Goal: Book appointment/travel/reservation

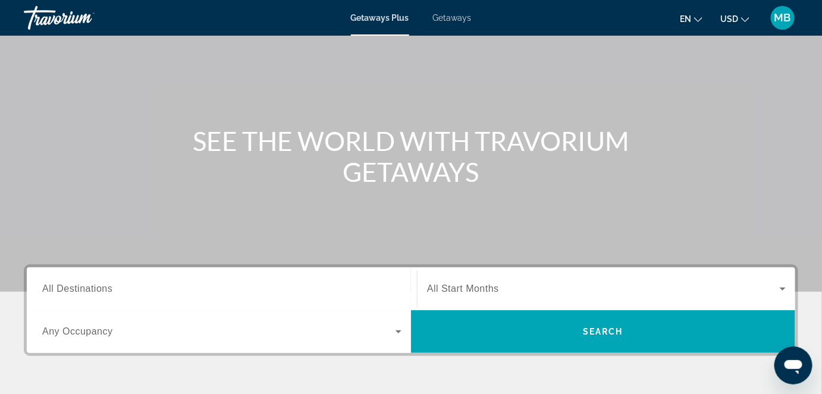
scroll to position [162, 0]
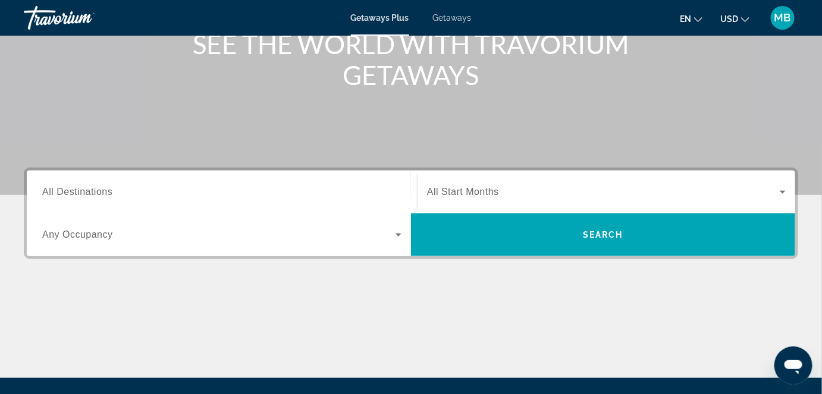
click at [149, 187] on input "Destination All Destinations" at bounding box center [221, 193] width 359 height 14
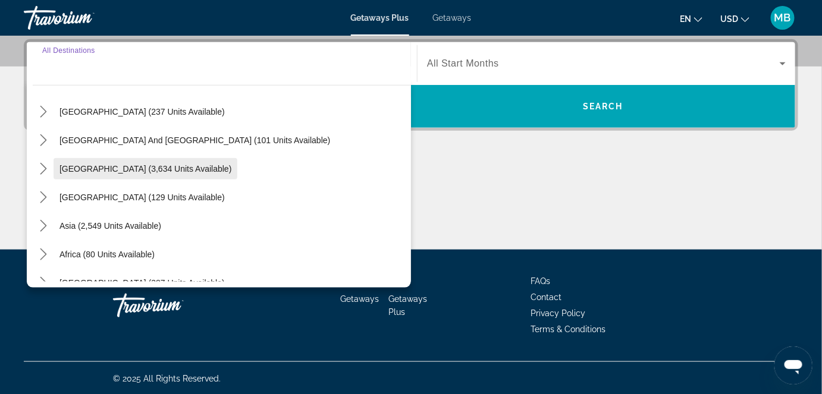
scroll to position [192, 0]
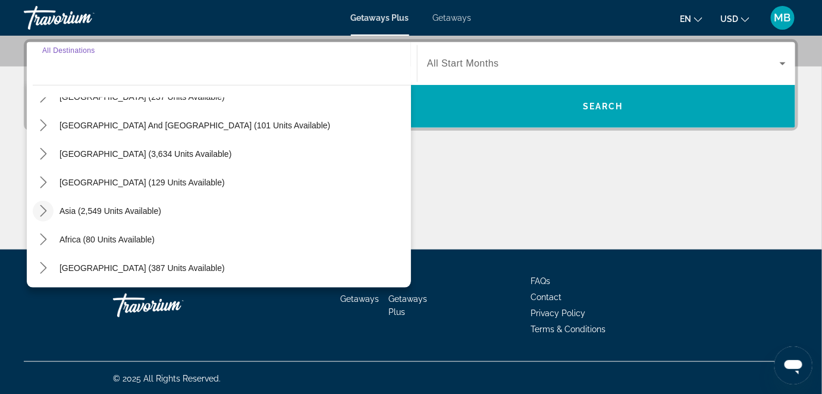
click at [51, 211] on mat-icon "Toggle Asia (2,549 units available) submenu" at bounding box center [43, 211] width 21 height 21
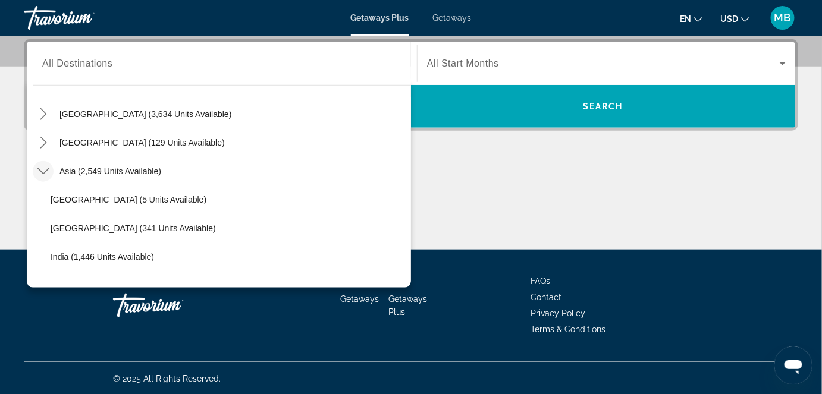
scroll to position [215, 0]
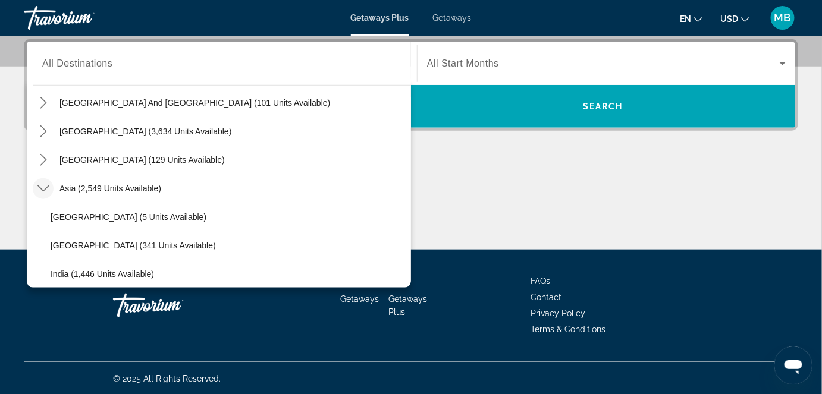
click at [46, 187] on icon "Toggle Asia (2,549 units available) submenu" at bounding box center [43, 189] width 12 height 7
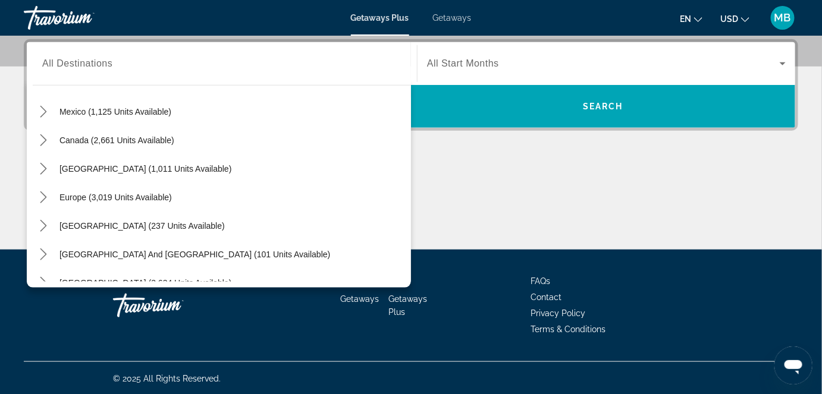
scroll to position [65, 0]
click at [116, 197] on span "Europe (3,019 units available)" at bounding box center [115, 196] width 112 height 10
type input "**********"
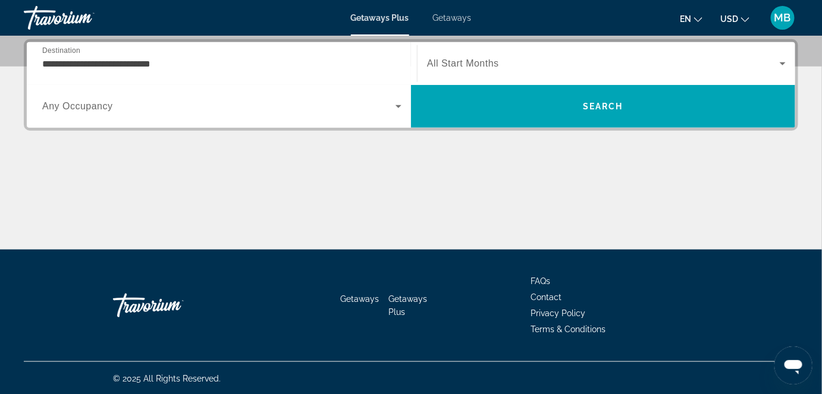
click at [72, 108] on span "Any Occupancy" at bounding box center [77, 106] width 71 height 10
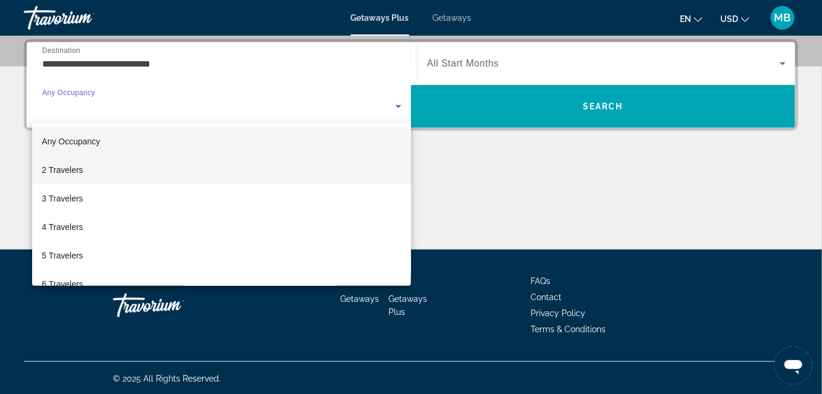
click at [79, 168] on span "2 Travelers" at bounding box center [62, 170] width 41 height 14
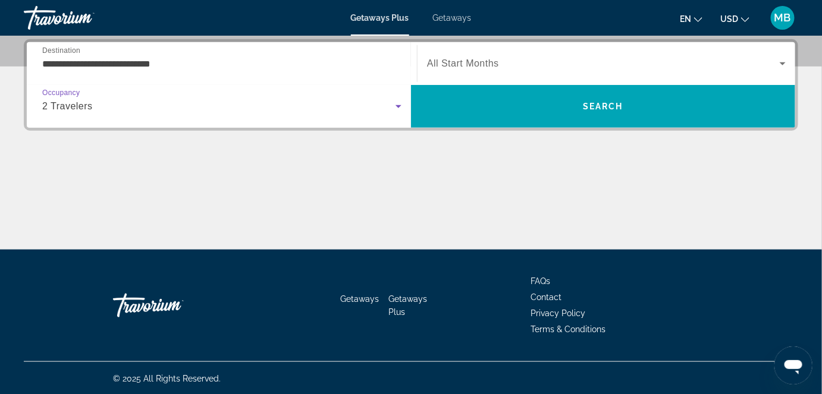
click at [249, 171] on div "Main content" at bounding box center [411, 205] width 774 height 89
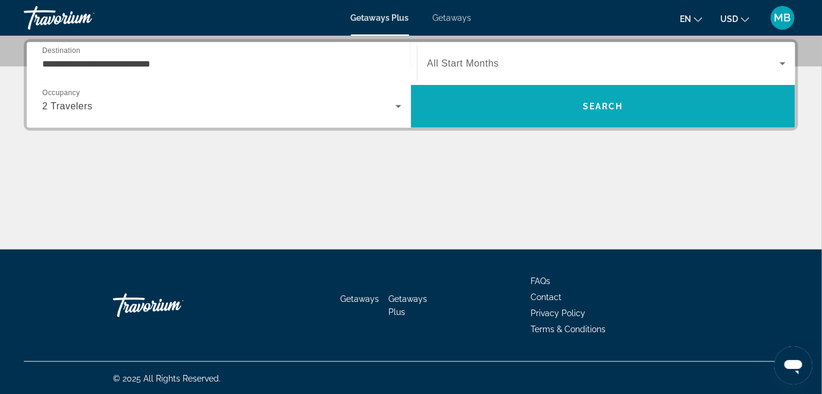
click at [540, 123] on span "Search" at bounding box center [603, 106] width 384 height 43
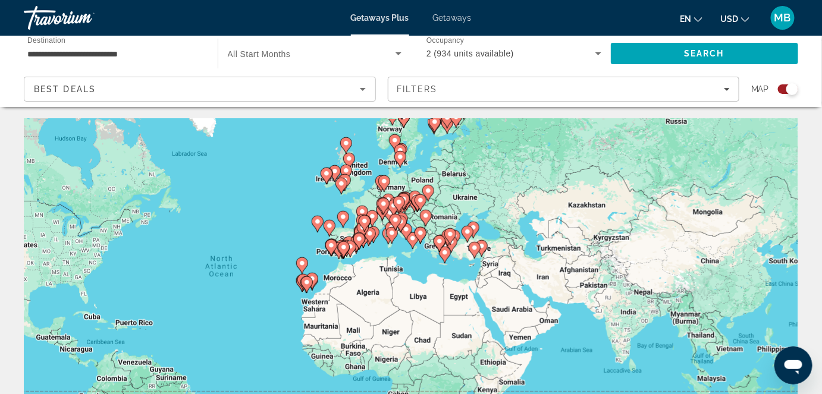
drag, startPoint x: 407, startPoint y: 247, endPoint x: 249, endPoint y: 235, distance: 158.6
click at [249, 235] on div "To activate drag with keyboard, press Alt + Enter. Once in keyboard drag state,…" at bounding box center [411, 297] width 774 height 357
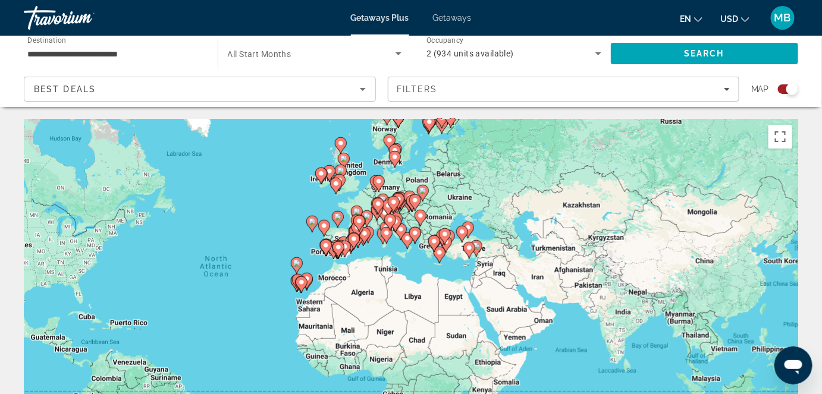
click at [395, 260] on div "To activate drag with keyboard, press Alt + Enter. Once in keyboard drag state,…" at bounding box center [411, 297] width 774 height 357
click at [781, 143] on button "Toggle fullscreen view" at bounding box center [780, 137] width 24 height 24
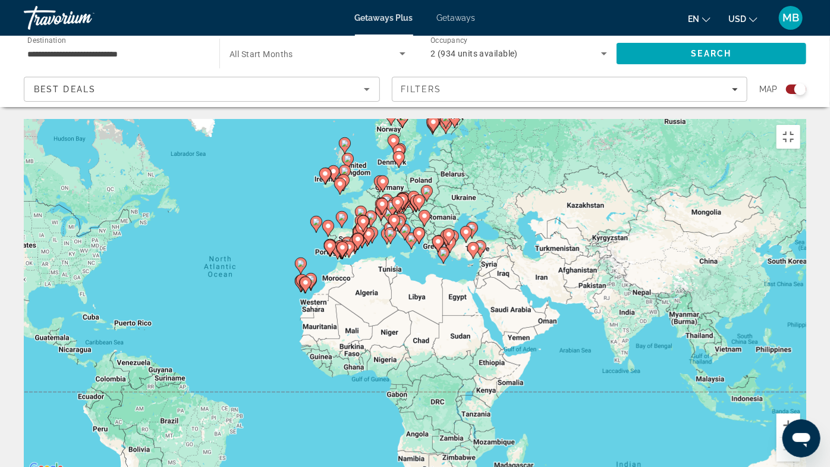
drag, startPoint x: 587, startPoint y: 156, endPoint x: 530, endPoint y: 141, distance: 58.6
click at [568, 141] on div "To activate drag with keyboard, press Alt + Enter. Once in keyboard drag state,…" at bounding box center [415, 297] width 783 height 357
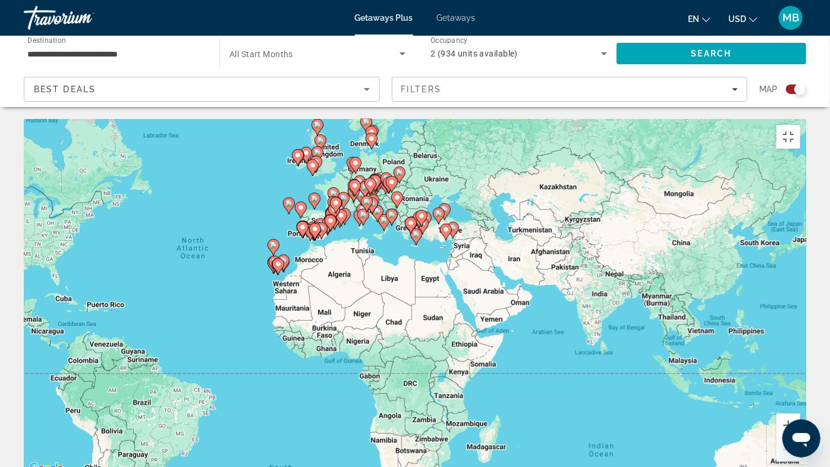
click at [362, 195] on gmp-advanced-marker "Main content" at bounding box center [367, 204] width 12 height 18
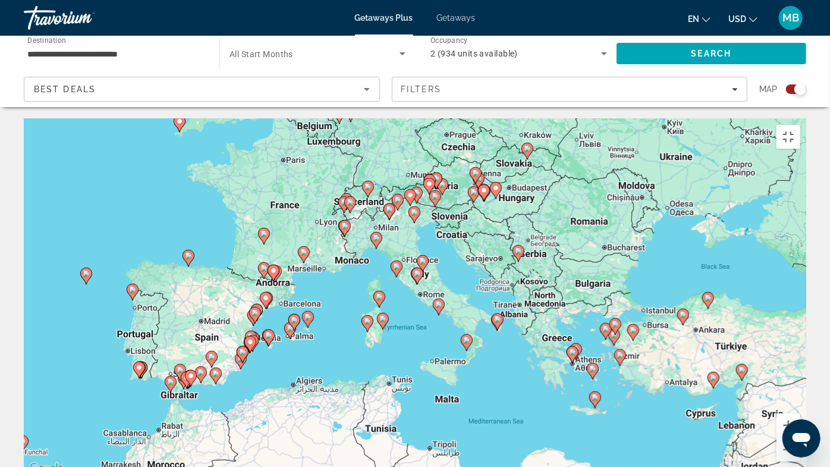
drag, startPoint x: 650, startPoint y: 335, endPoint x: 629, endPoint y: 313, distance: 29.9
click at [629, 313] on div "To activate drag with keyboard, press Alt + Enter. Once in keyboard drag state,…" at bounding box center [415, 297] width 783 height 357
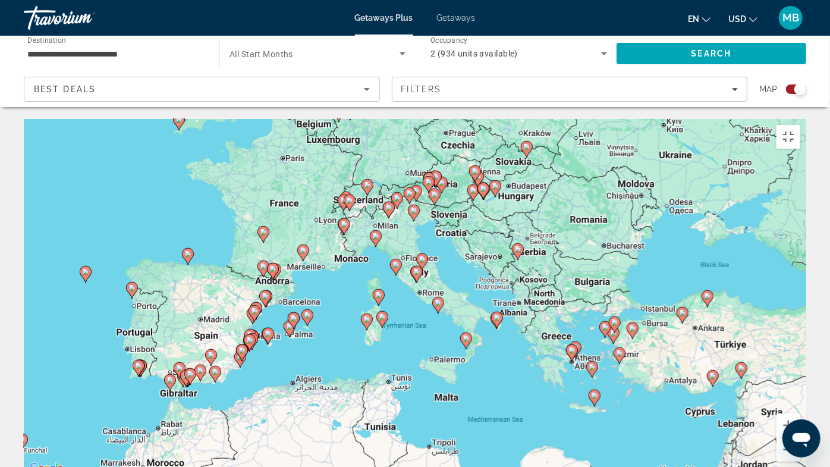
click at [412, 181] on div "To activate drag with keyboard, press Alt + Enter. Once in keyboard drag state,…" at bounding box center [415, 297] width 783 height 357
click at [404, 176] on div "To activate drag with keyboard, press Alt + Enter. Once in keyboard drag state,…" at bounding box center [415, 297] width 783 height 357
click at [389, 202] on icon "Main content" at bounding box center [389, 209] width 11 height 15
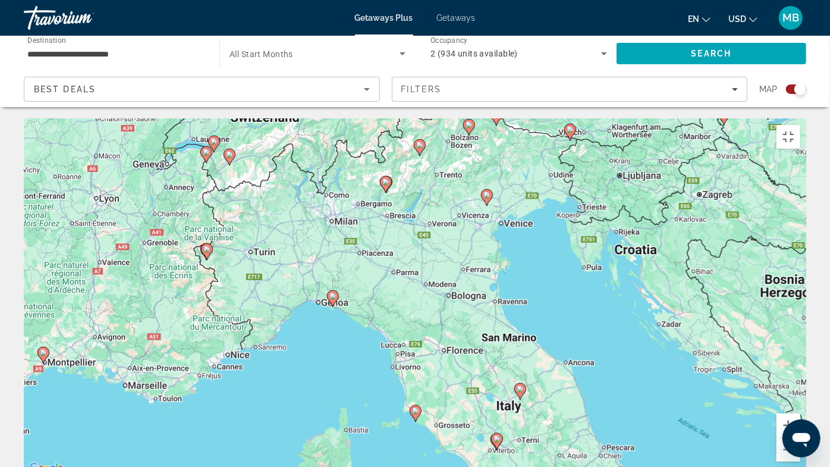
drag, startPoint x: 453, startPoint y: 291, endPoint x: 423, endPoint y: 184, distance: 111.7
click at [423, 184] on div "To activate drag with keyboard, press Alt + Enter. Once in keyboard drag state,…" at bounding box center [415, 297] width 783 height 357
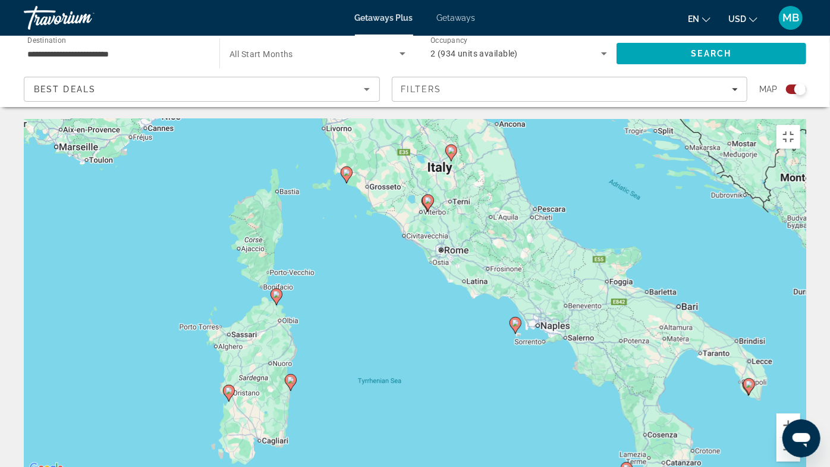
drag, startPoint x: 482, startPoint y: 398, endPoint x: 412, endPoint y: 156, distance: 251.4
click at [412, 156] on div "To activate drag with keyboard, press Alt + Enter. Once in keyboard drag state,…" at bounding box center [415, 297] width 783 height 357
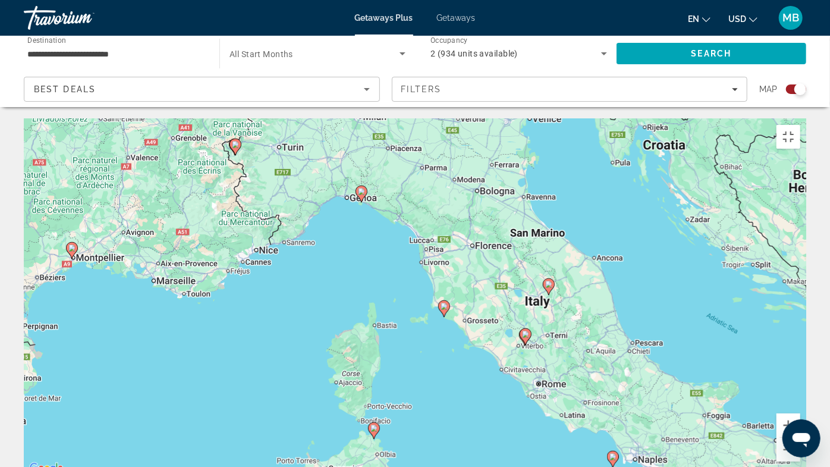
drag, startPoint x: 463, startPoint y: 307, endPoint x: 596, endPoint y: 466, distance: 207.7
click at [596, 394] on div "To activate drag with keyboard, press Alt + Enter. Once in keyboard drag state,…" at bounding box center [415, 297] width 783 height 357
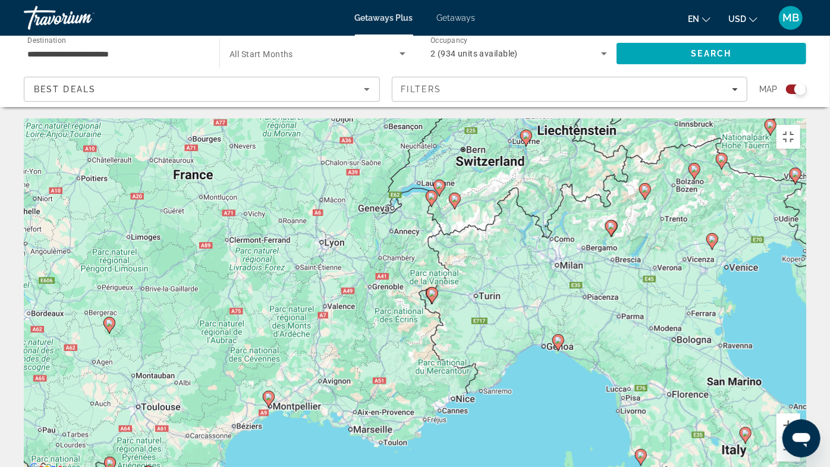
drag, startPoint x: 319, startPoint y: 266, endPoint x: 474, endPoint y: 391, distance: 199.2
click at [474, 391] on div "To activate drag with keyboard, press Alt + Enter. Once in keyboard drag state,…" at bounding box center [415, 297] width 783 height 357
click at [270, 391] on icon "Main content" at bounding box center [268, 398] width 11 height 15
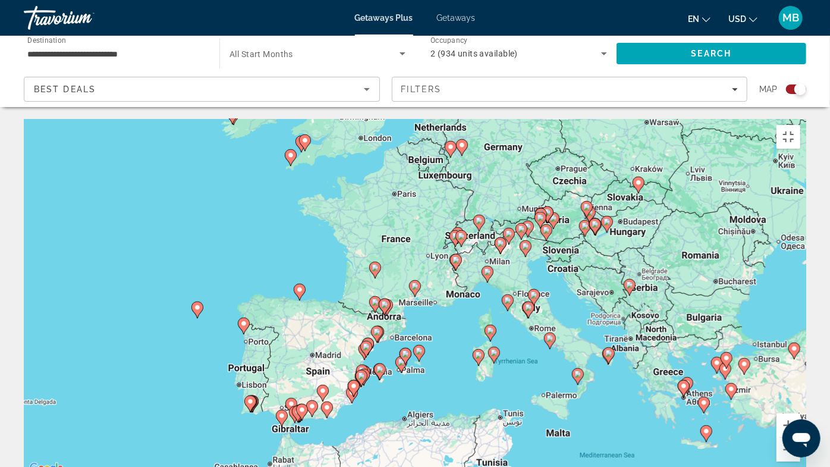
click at [415, 281] on icon "Main content" at bounding box center [415, 288] width 11 height 15
type input "**********"
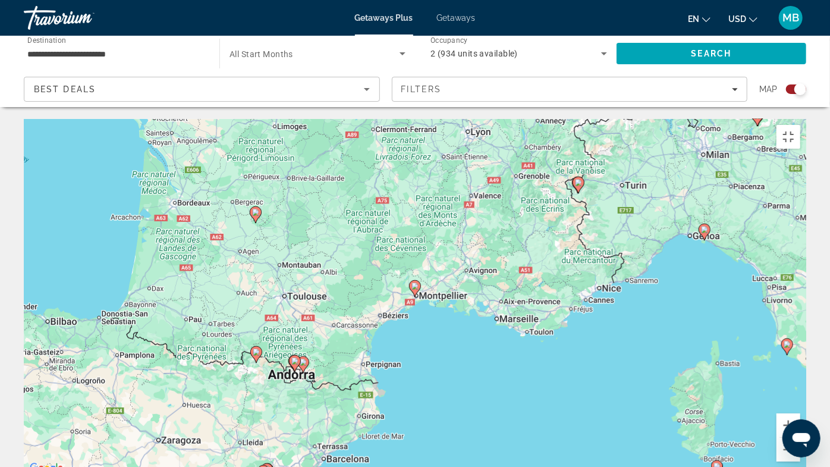
click at [416, 281] on icon "Main content" at bounding box center [415, 288] width 11 height 15
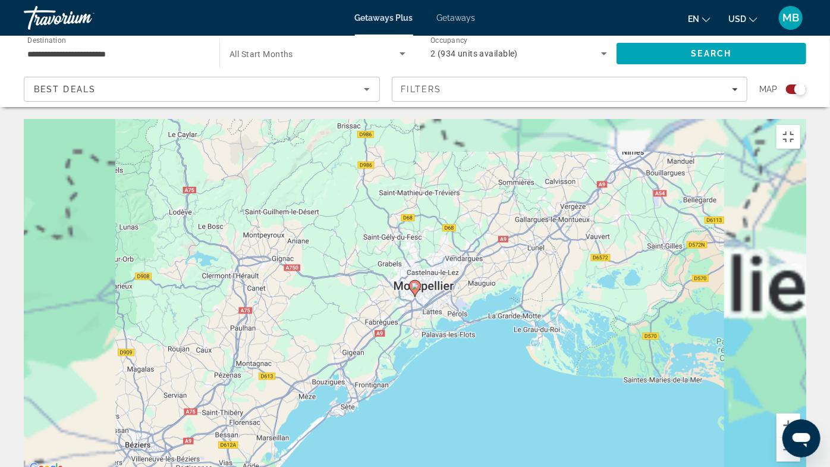
click at [414, 282] on image "Main content" at bounding box center [414, 285] width 7 height 7
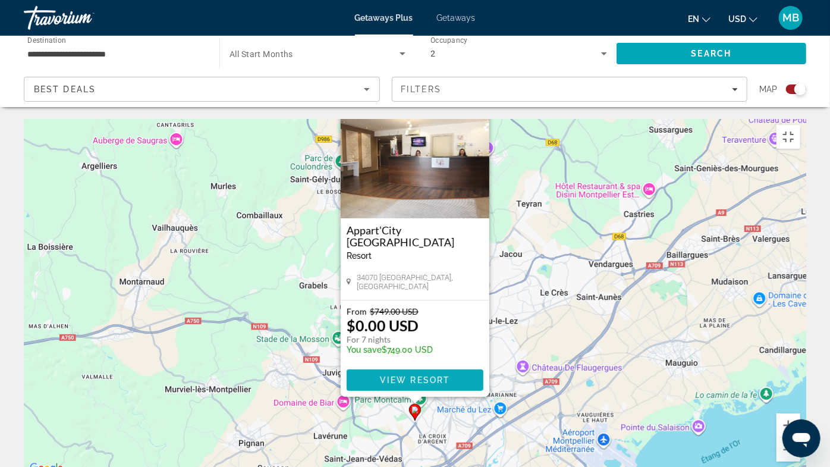
click at [392, 375] on span "View Resort" at bounding box center [415, 380] width 70 height 10
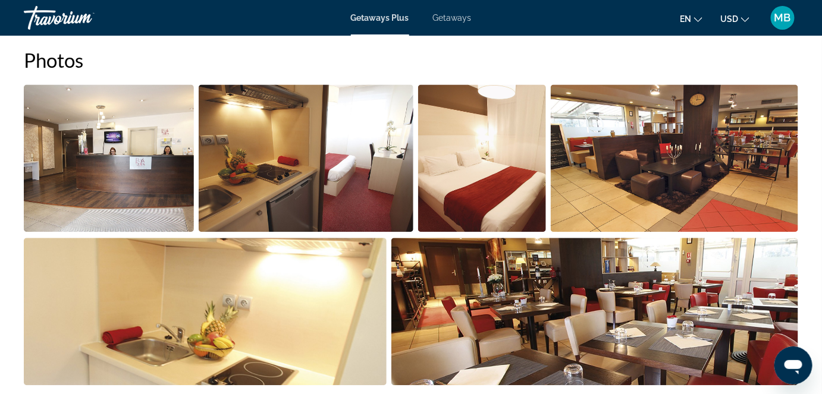
scroll to position [790, 0]
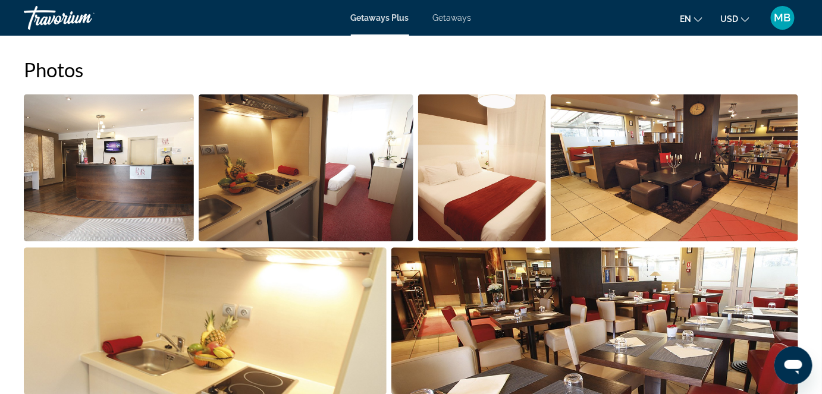
click at [97, 149] on img "Open full-screen image slider" at bounding box center [109, 167] width 170 height 147
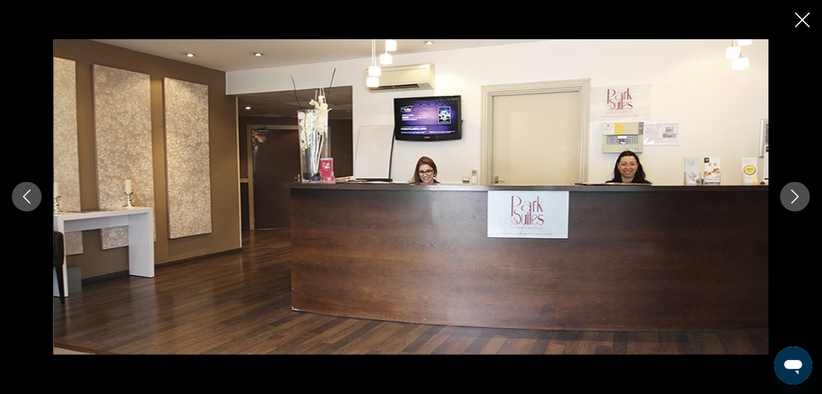
click at [797, 192] on icon "Next image" at bounding box center [795, 197] width 14 height 14
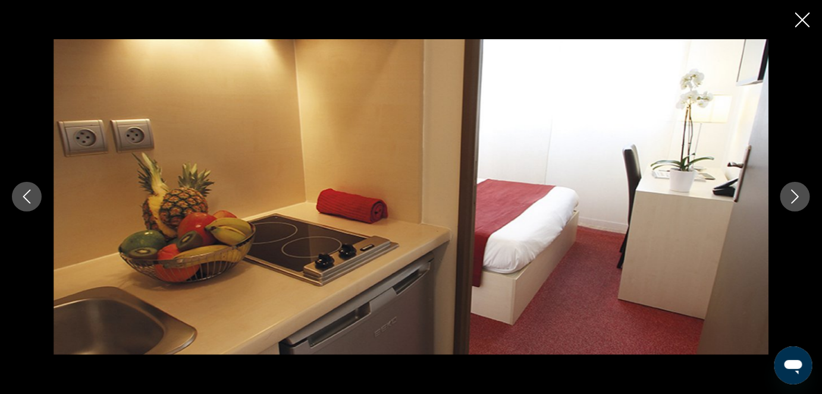
click at [797, 192] on icon "Next image" at bounding box center [795, 197] width 14 height 14
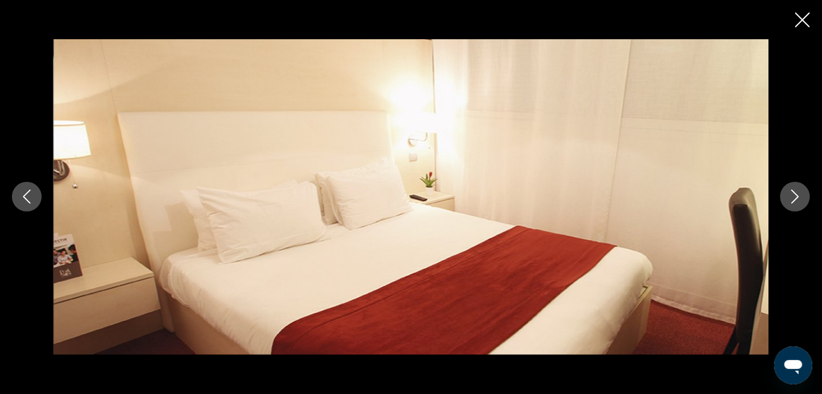
click at [797, 192] on icon "Next image" at bounding box center [795, 197] width 14 height 14
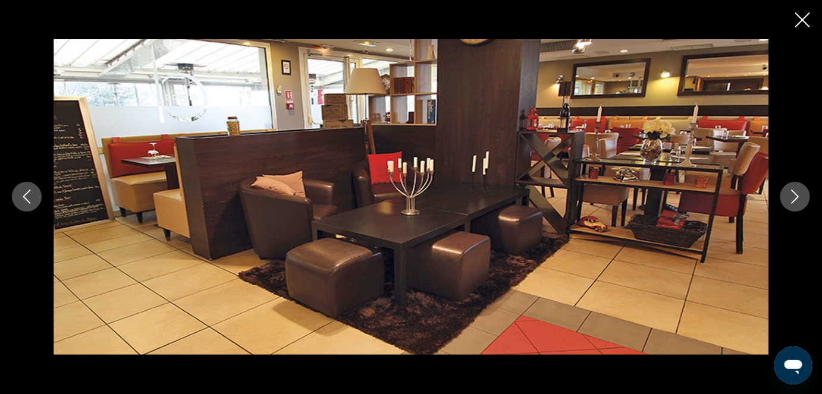
click at [797, 192] on icon "Next image" at bounding box center [795, 197] width 14 height 14
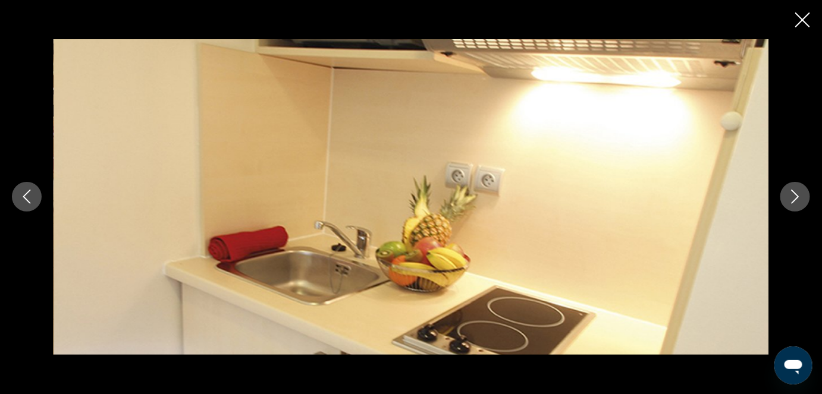
click at [797, 192] on icon "Next image" at bounding box center [795, 197] width 14 height 14
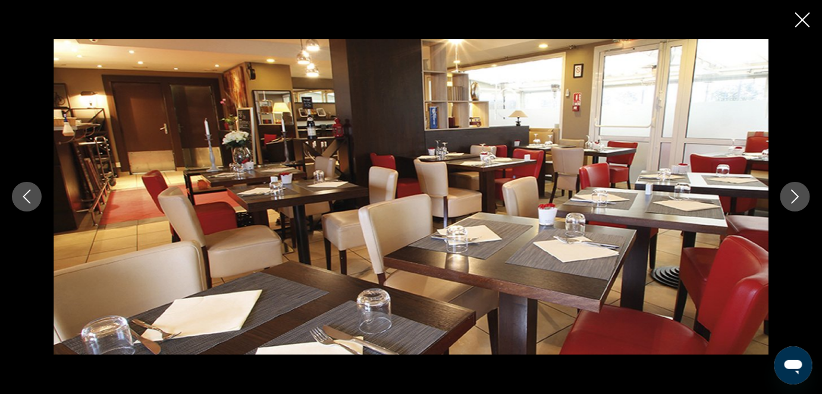
click at [797, 192] on icon "Next image" at bounding box center [795, 197] width 14 height 14
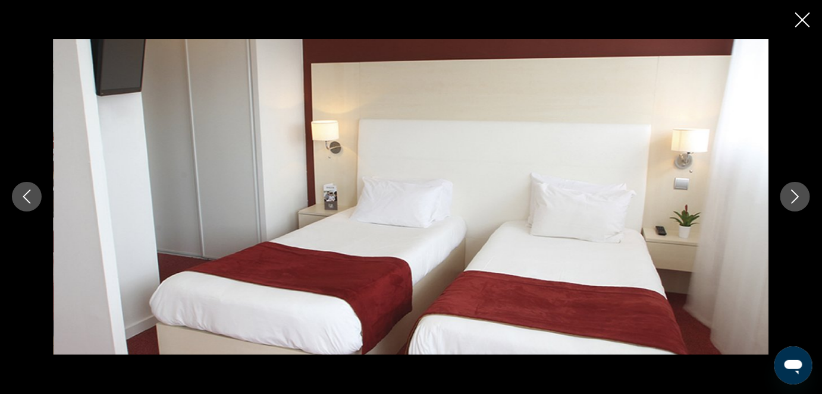
click at [797, 192] on icon "Next image" at bounding box center [795, 197] width 14 height 14
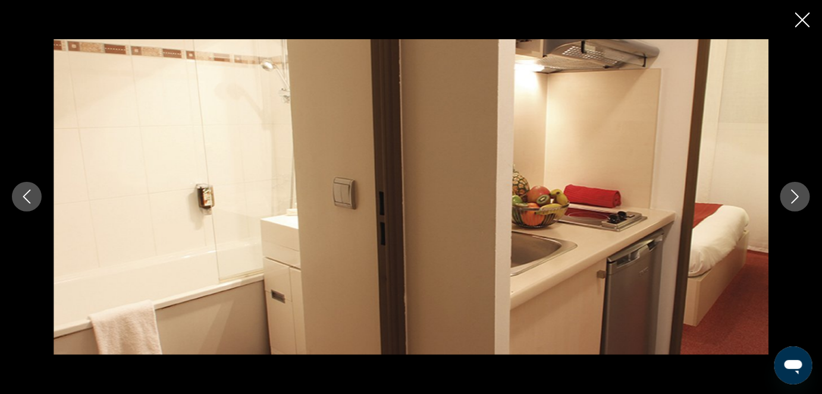
click at [797, 192] on icon "Next image" at bounding box center [795, 197] width 14 height 14
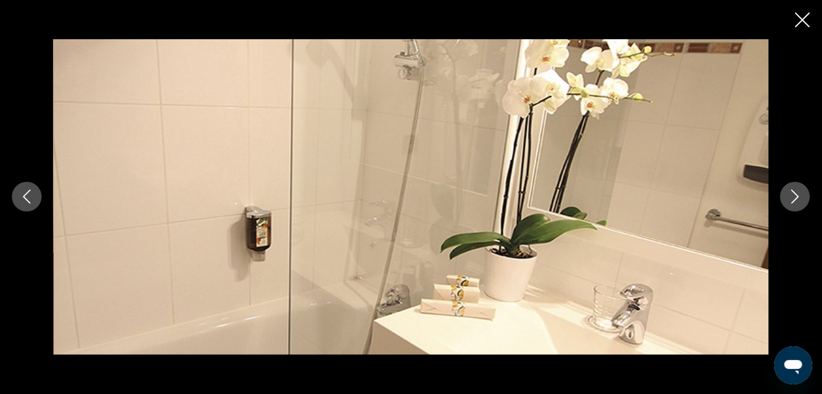
click at [797, 192] on icon "Next image" at bounding box center [795, 197] width 14 height 14
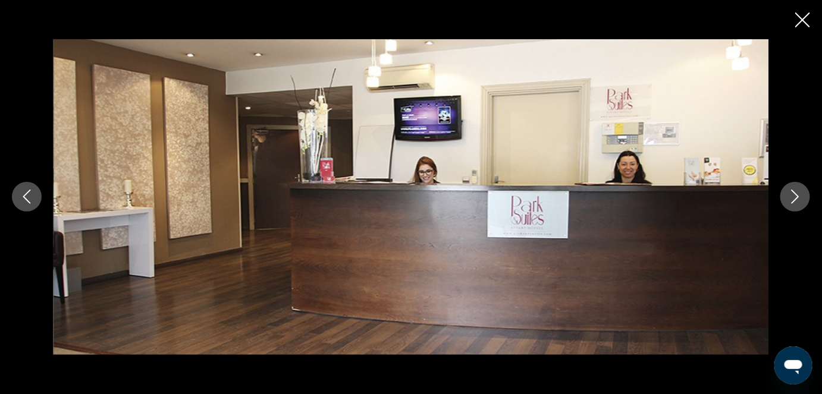
click at [800, 23] on icon "Close slideshow" at bounding box center [802, 19] width 15 height 15
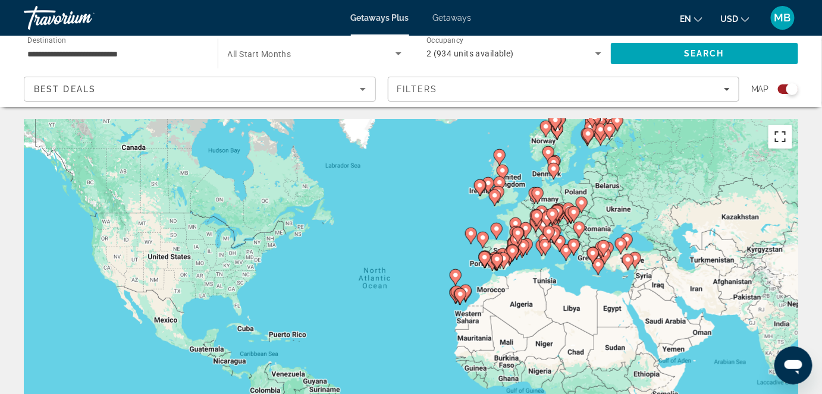
click at [775, 143] on button "Toggle fullscreen view" at bounding box center [780, 137] width 24 height 24
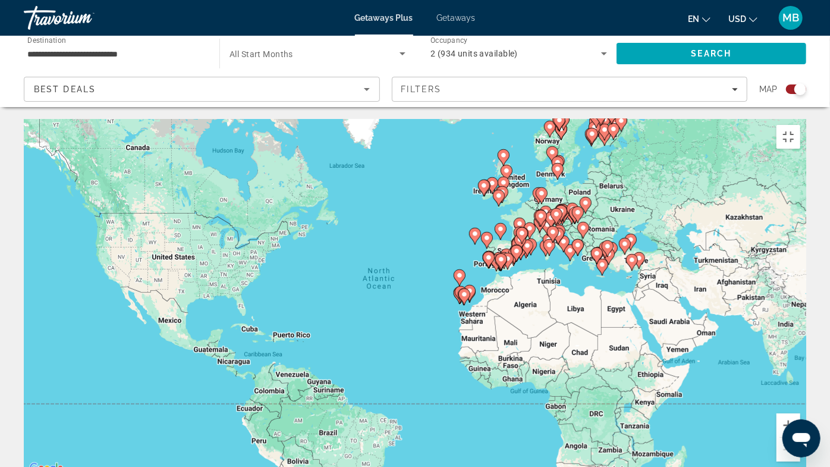
click at [533, 241] on image "Main content" at bounding box center [530, 244] width 7 height 7
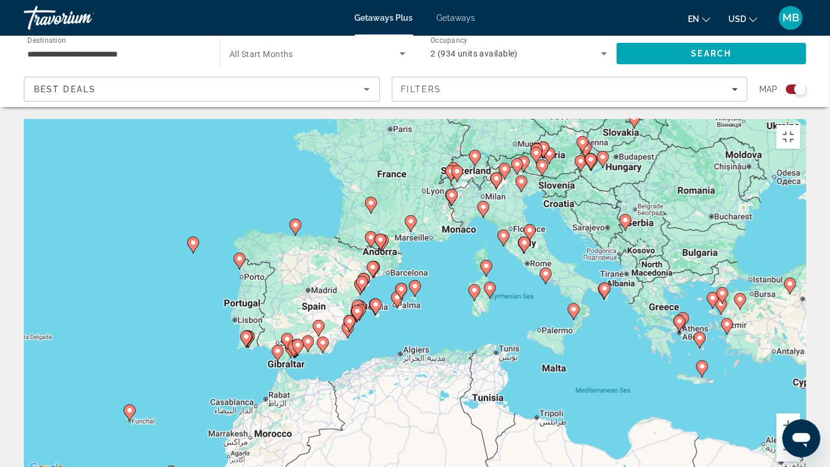
click at [410, 216] on icon "Main content" at bounding box center [411, 223] width 11 height 15
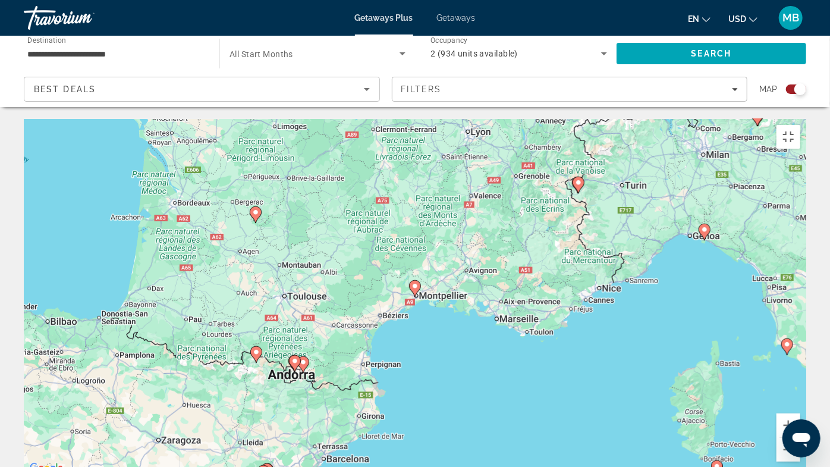
click at [301, 359] on image "Main content" at bounding box center [303, 362] width 7 height 7
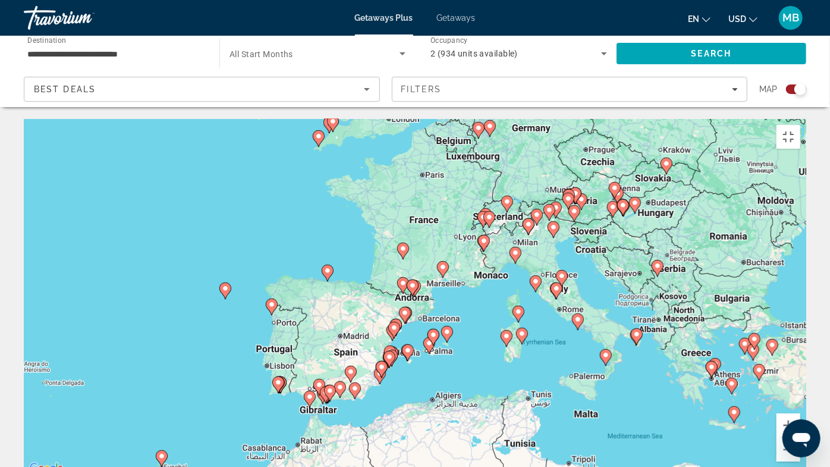
click at [413, 282] on image "Main content" at bounding box center [412, 285] width 7 height 7
click at [409, 279] on gmp-advanced-marker "Main content" at bounding box center [413, 288] width 12 height 18
click at [410, 280] on icon "Main content" at bounding box center [412, 287] width 11 height 15
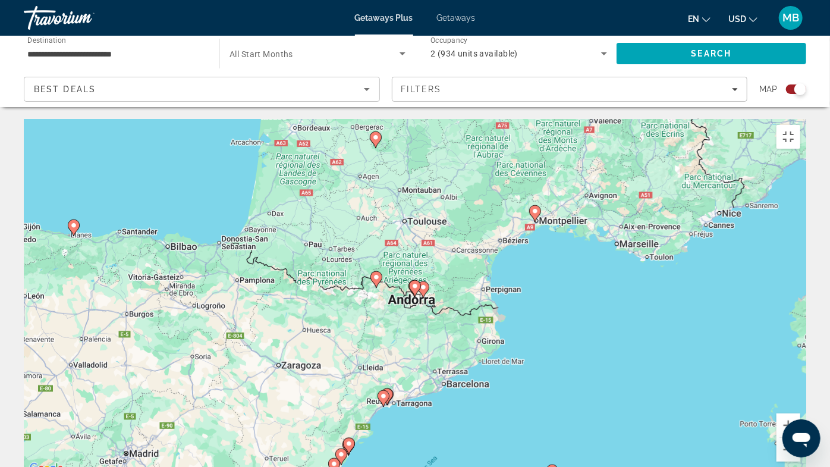
click at [424, 284] on image "Main content" at bounding box center [423, 287] width 7 height 7
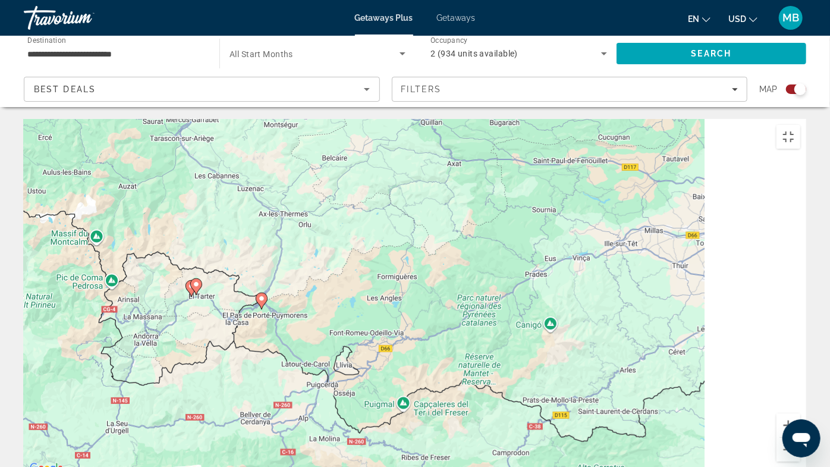
drag, startPoint x: 529, startPoint y: 191, endPoint x: 375, endPoint y: 206, distance: 155.3
click at [375, 206] on div "To activate drag with keyboard, press Alt + Enter. Once in keyboard drag state,…" at bounding box center [415, 297] width 783 height 357
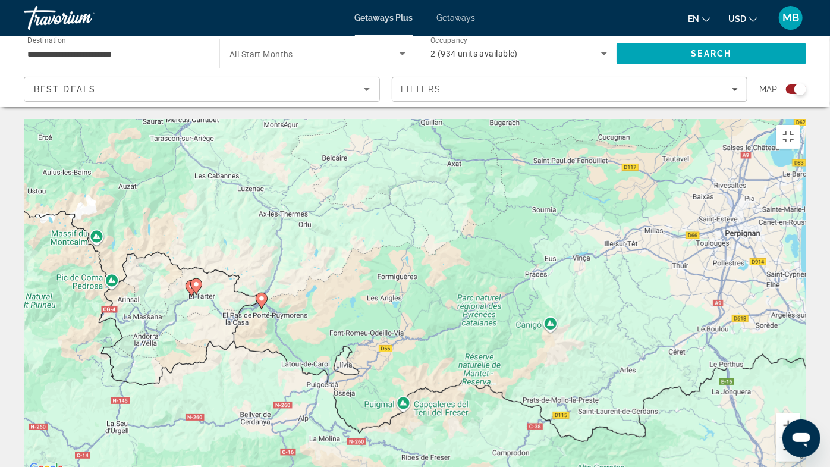
click at [800, 394] on button "Zoom out" at bounding box center [789, 450] width 24 height 24
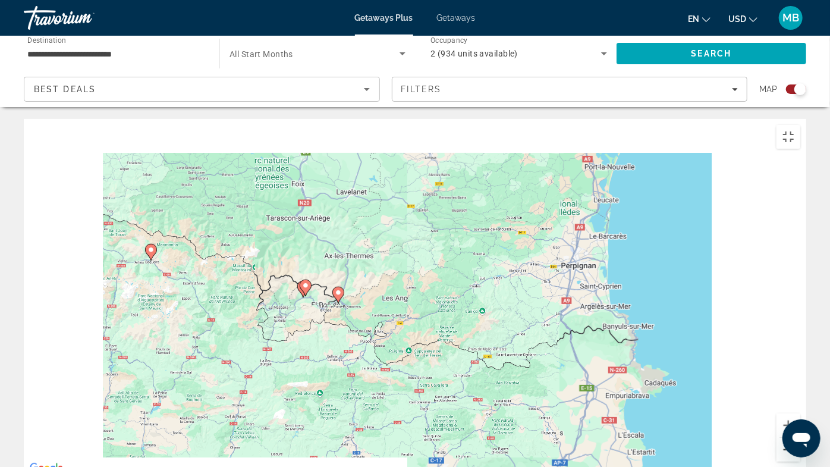
click at [800, 394] on button "Zoom out" at bounding box center [789, 450] width 24 height 24
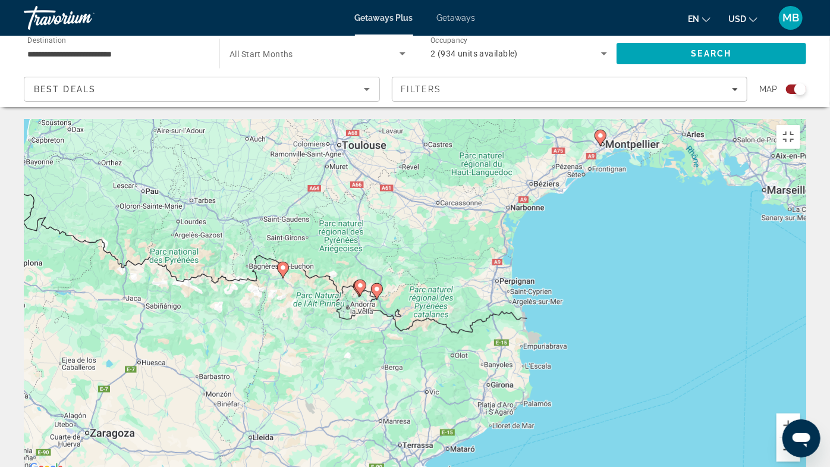
click at [800, 394] on button "Zoom out" at bounding box center [789, 450] width 24 height 24
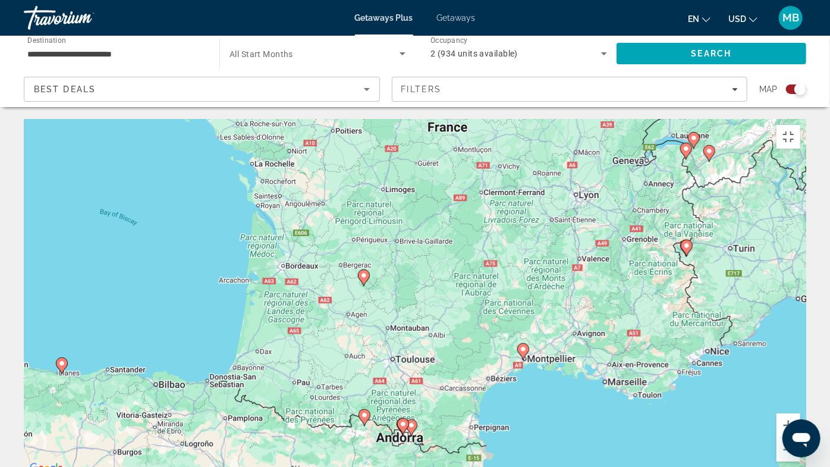
drag, startPoint x: 432, startPoint y: 153, endPoint x: 448, endPoint y: 296, distance: 143.6
click at [448, 296] on div "To activate drag with keyboard, press Alt + Enter. Once in keyboard drag state,…" at bounding box center [415, 297] width 783 height 357
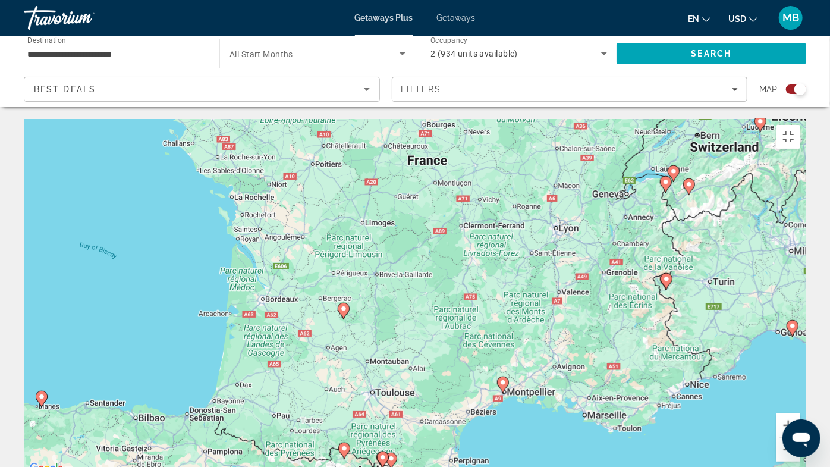
drag, startPoint x: 422, startPoint y: 194, endPoint x: 401, endPoint y: 229, distance: 40.0
click at [401, 229] on div "To activate drag with keyboard, press Alt + Enter. Once in keyboard drag state,…" at bounding box center [415, 297] width 783 height 357
click at [343, 305] on image "Main content" at bounding box center [343, 308] width 7 height 7
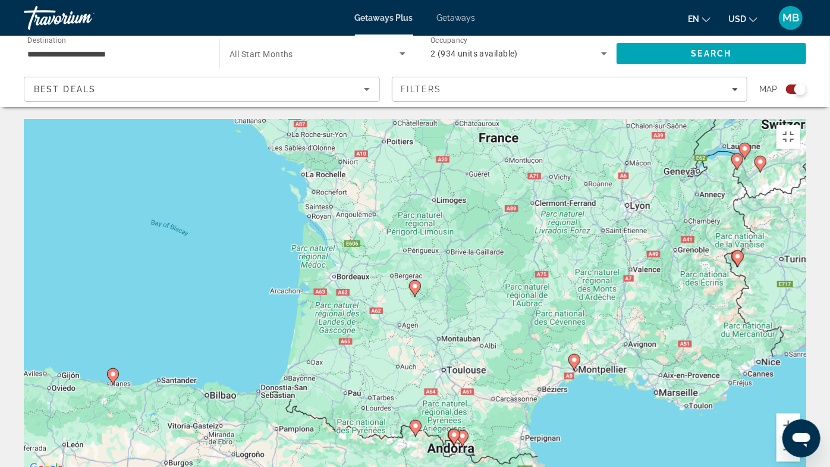
click at [415, 282] on image "Main content" at bounding box center [414, 285] width 7 height 7
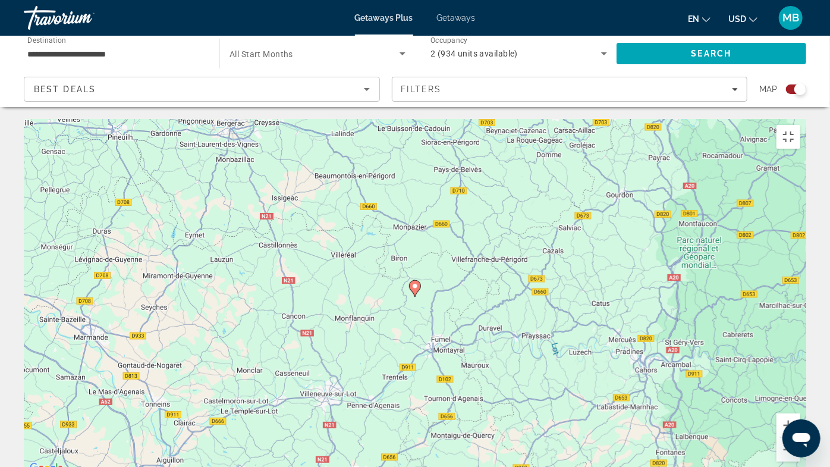
click at [418, 282] on image "Main content" at bounding box center [414, 285] width 7 height 7
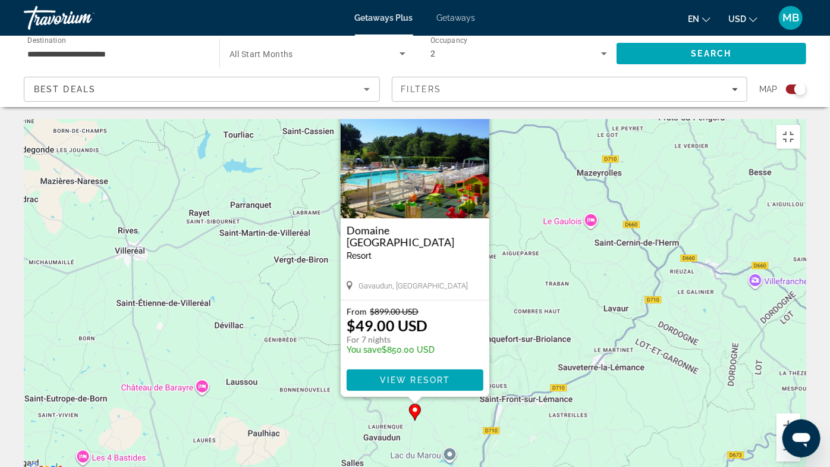
click at [483, 100] on button "Close" at bounding box center [479, 109] width 18 height 18
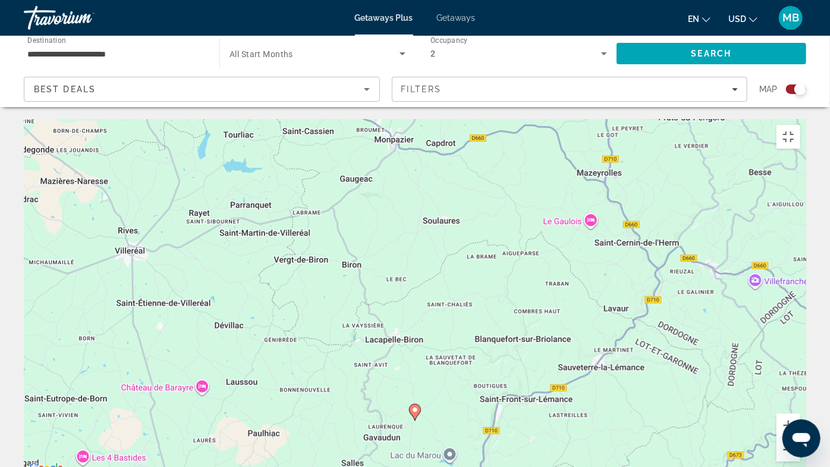
click at [800, 394] on button "Zoom out" at bounding box center [789, 450] width 24 height 24
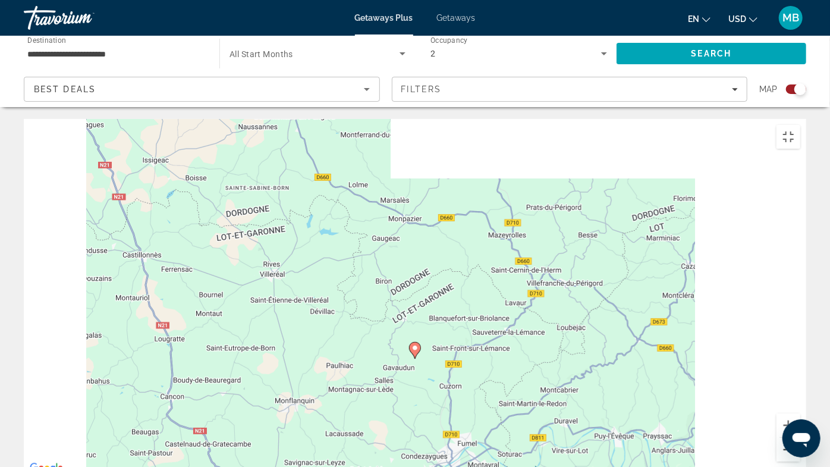
click at [800, 394] on button "Zoom out" at bounding box center [789, 450] width 24 height 24
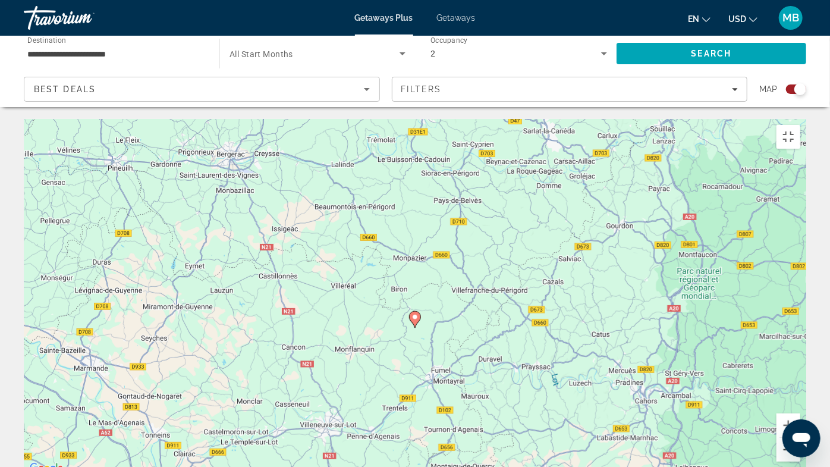
click at [800, 394] on button "Zoom out" at bounding box center [789, 450] width 24 height 24
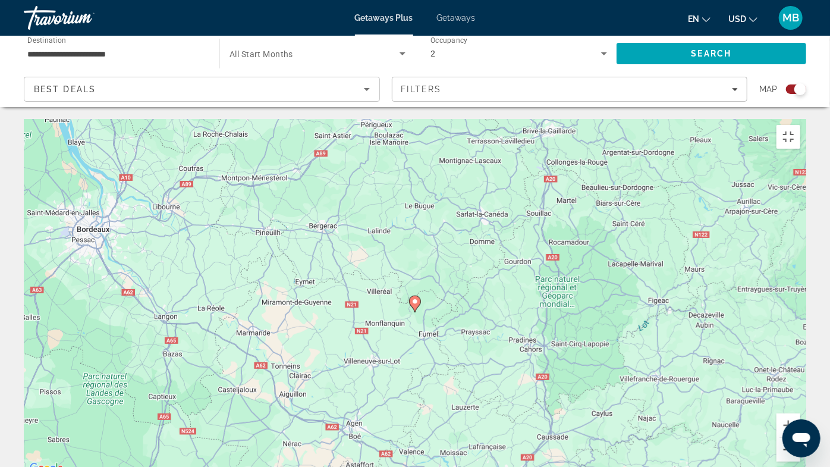
click at [800, 394] on button "Zoom out" at bounding box center [789, 450] width 24 height 24
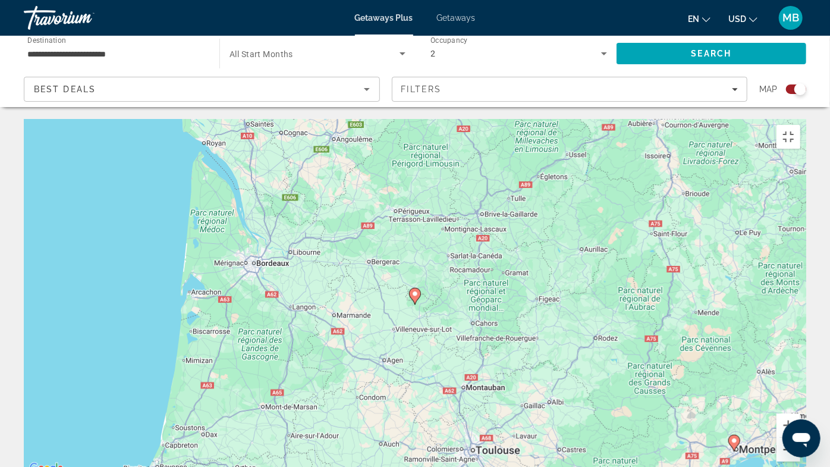
click at [800, 394] on button "Zoom out" at bounding box center [789, 450] width 24 height 24
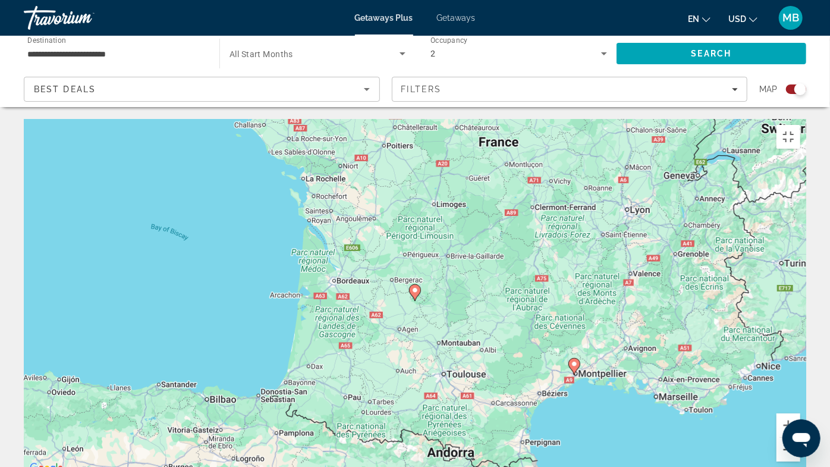
click at [800, 394] on button "Zoom out" at bounding box center [789, 450] width 24 height 24
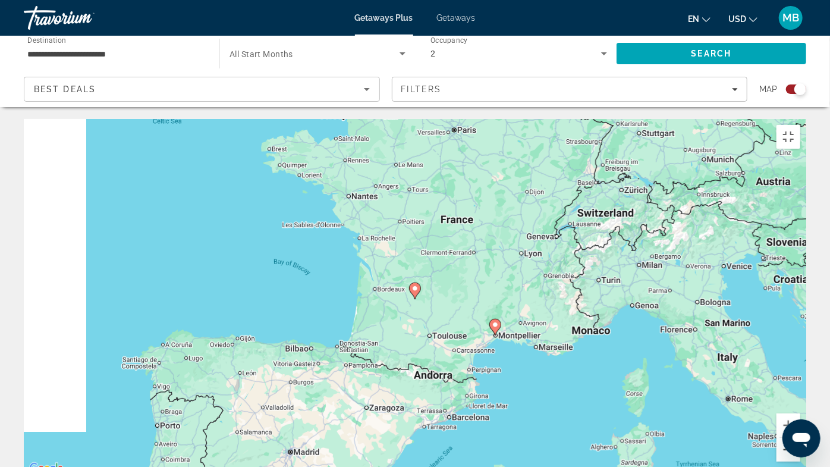
click at [800, 394] on button "Zoom out" at bounding box center [789, 450] width 24 height 24
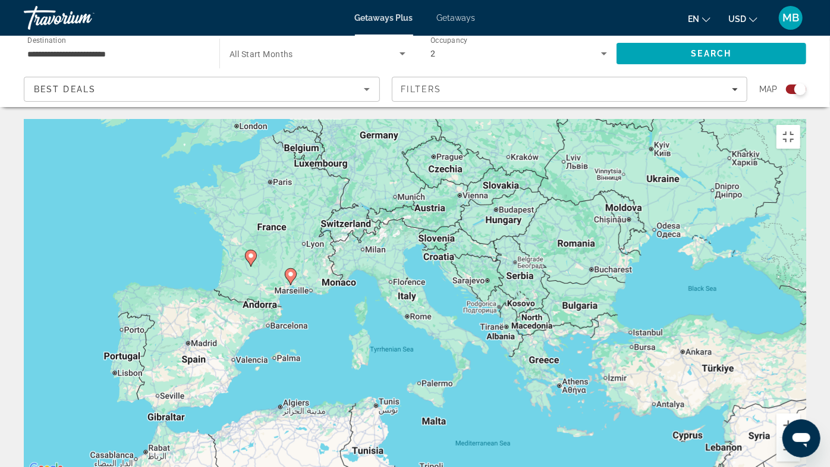
drag, startPoint x: 677, startPoint y: 341, endPoint x: 569, endPoint y: 326, distance: 108.7
click at [569, 326] on div "To activate drag with keyboard, press Alt + Enter. Once in keyboard drag state,…" at bounding box center [415, 297] width 783 height 357
click at [800, 394] on button "Zoom out" at bounding box center [789, 450] width 24 height 24
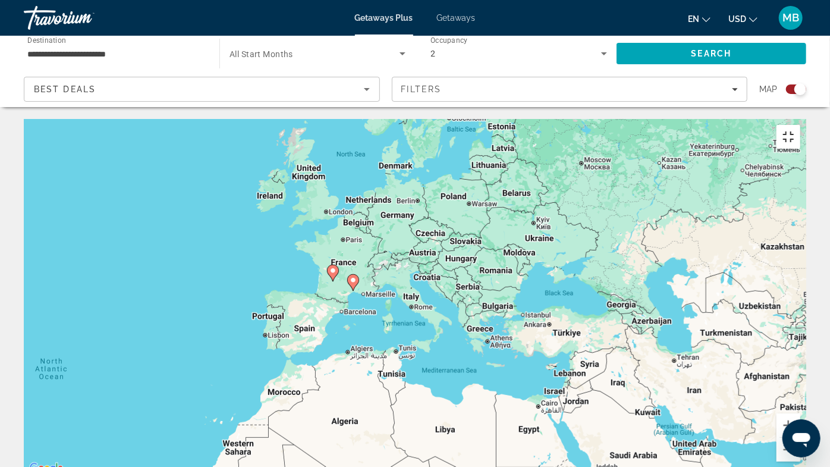
click at [800, 125] on button "Toggle fullscreen view" at bounding box center [789, 137] width 24 height 24
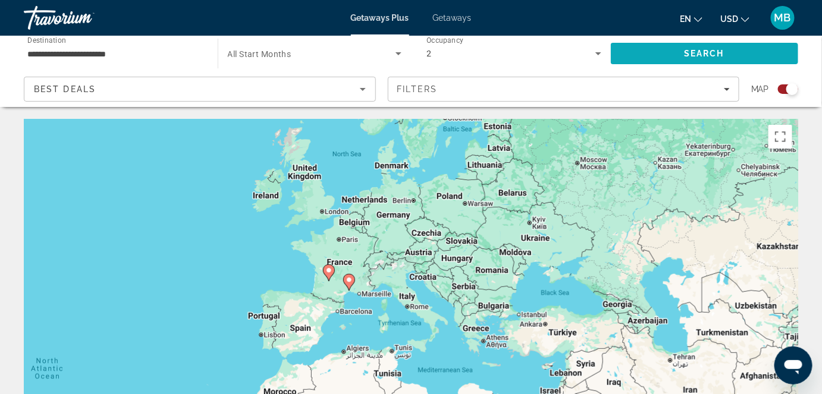
click at [643, 55] on span "Search" at bounding box center [705, 53] width 188 height 29
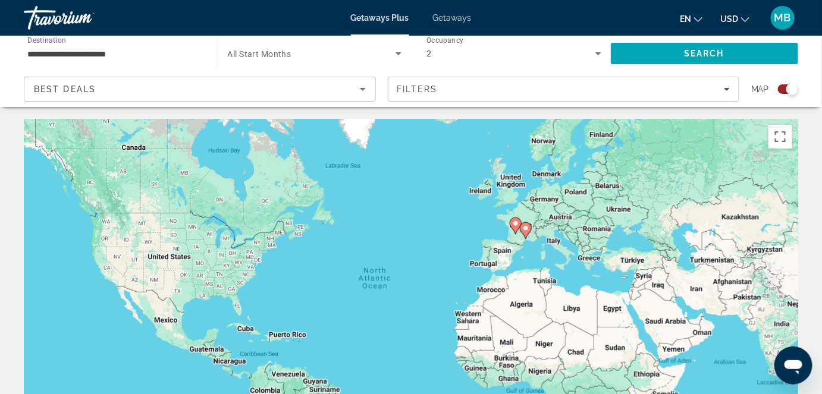
click at [47, 55] on input "**********" at bounding box center [114, 54] width 175 height 14
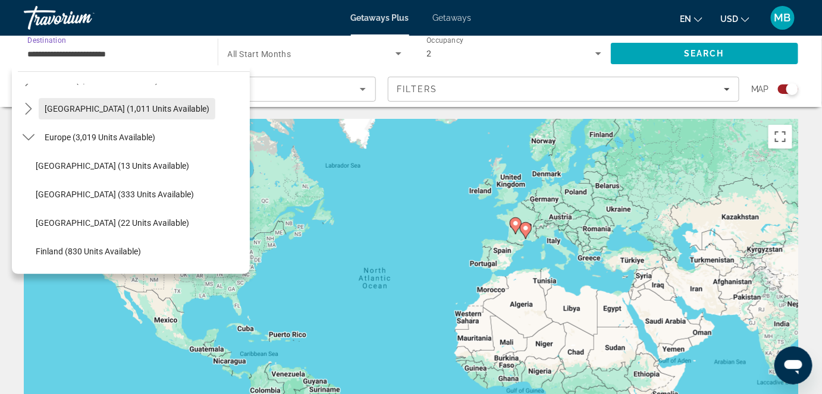
scroll to position [105, 0]
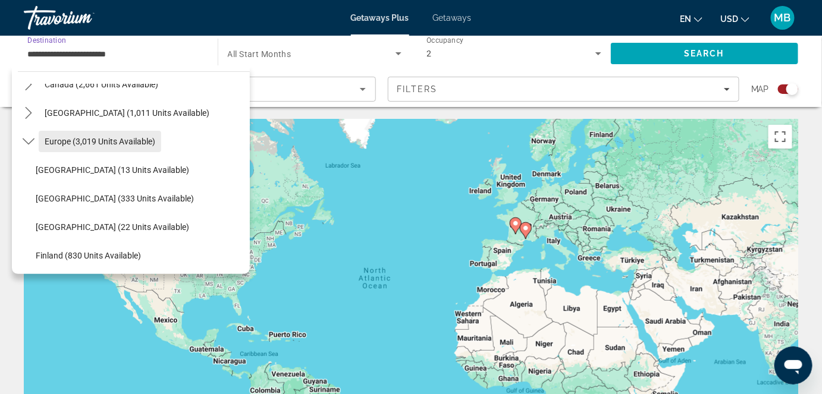
click at [80, 146] on span "Select destination: Europe (3,019 units available)" at bounding box center [100, 141] width 122 height 29
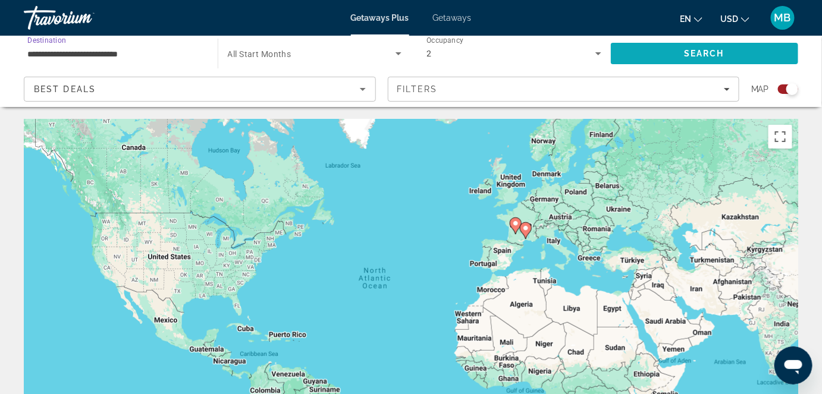
click at [698, 49] on span "Search" at bounding box center [704, 54] width 40 height 10
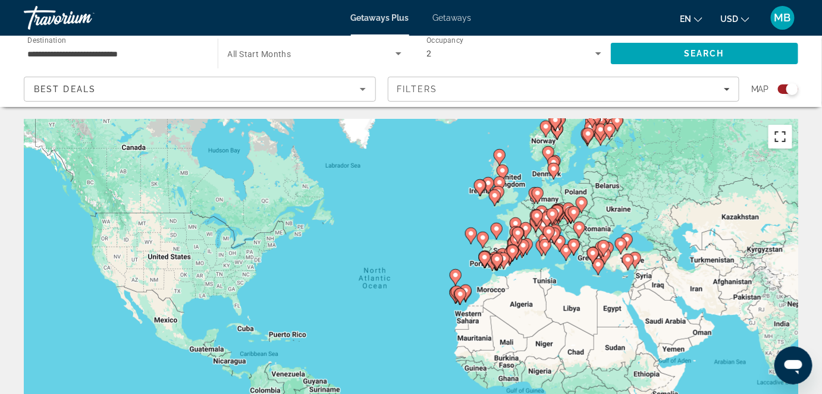
click at [786, 138] on button "Toggle fullscreen view" at bounding box center [780, 137] width 24 height 24
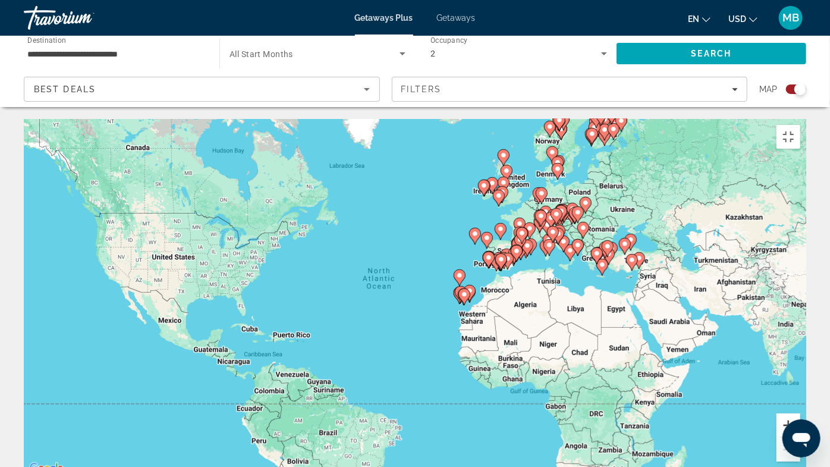
click at [800, 394] on button "Zoom in" at bounding box center [789, 425] width 24 height 24
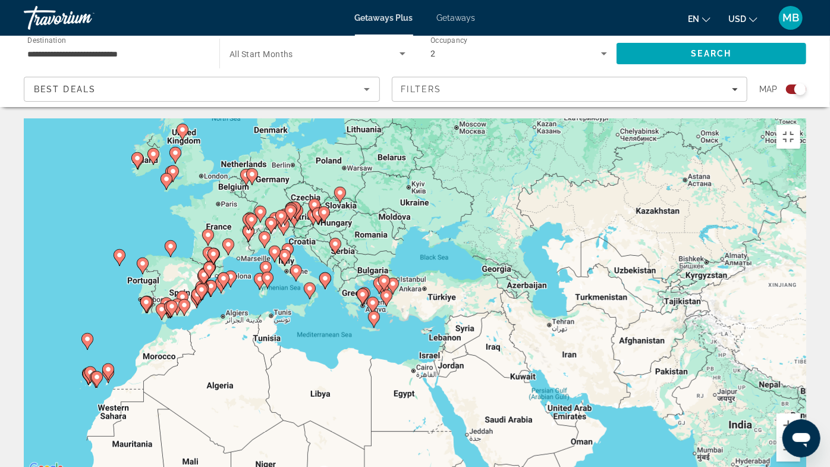
drag, startPoint x: 731, startPoint y: 221, endPoint x: 312, endPoint y: 299, distance: 425.8
click at [313, 298] on div "To activate drag with keyboard, press Alt + Enter. Once in keyboard drag state,…" at bounding box center [415, 297] width 783 height 357
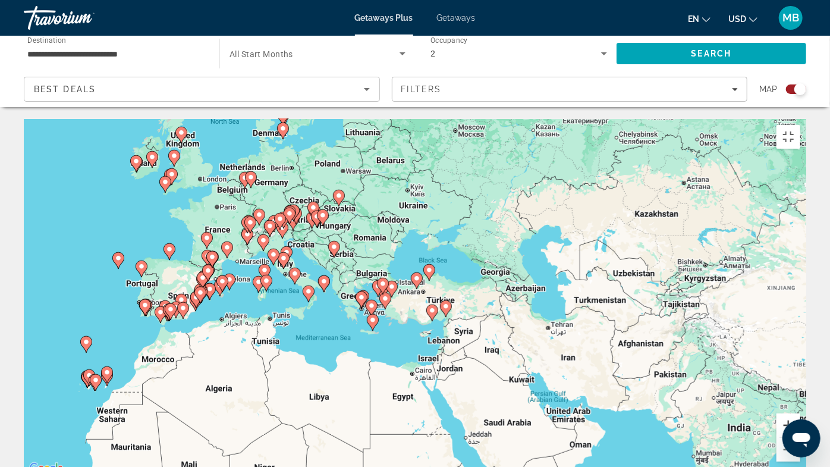
click at [800, 394] on button "Zoom in" at bounding box center [789, 425] width 24 height 24
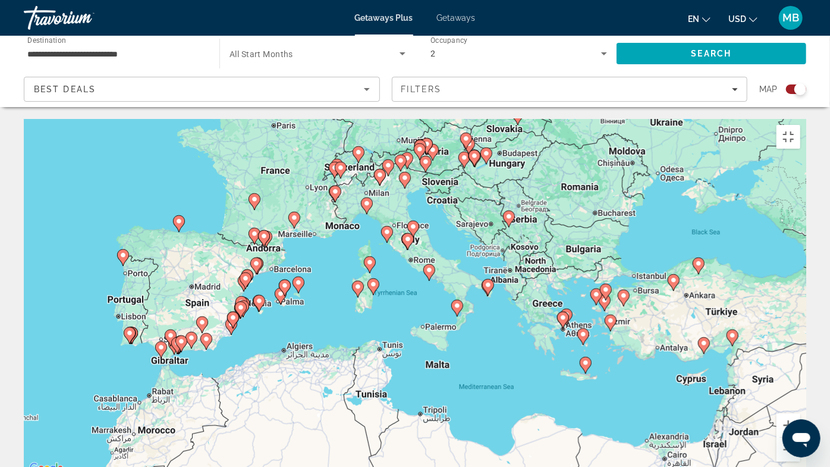
drag, startPoint x: 215, startPoint y: 269, endPoint x: 472, endPoint y: 278, distance: 256.4
click at [472, 278] on div "To activate drag with keyboard, press Alt + Enter. Once in keyboard drag state,…" at bounding box center [415, 297] width 783 height 357
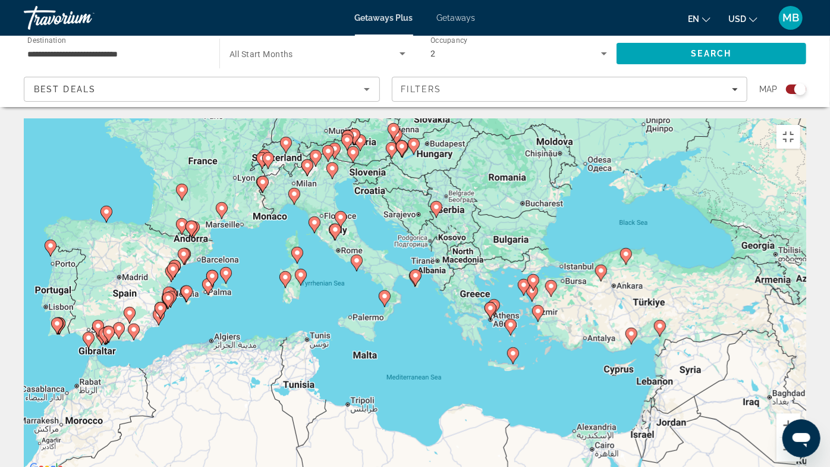
drag, startPoint x: 318, startPoint y: 184, endPoint x: 244, endPoint y: 177, distance: 73.4
click at [244, 177] on div "To activate drag with keyboard, press Alt + Enter. Once in keyboard drag state,…" at bounding box center [415, 297] width 783 height 357
click at [800, 394] on button "Zoom in" at bounding box center [789, 425] width 24 height 24
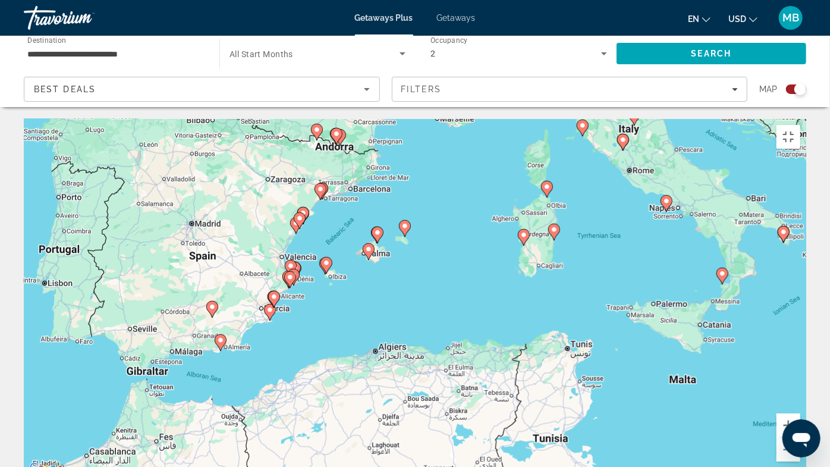
drag, startPoint x: 127, startPoint y: 243, endPoint x: 498, endPoint y: 209, distance: 372.6
click at [498, 209] on div "To activate drag with keyboard, press Alt + Enter. Once in keyboard drag state,…" at bounding box center [415, 297] width 783 height 357
click at [800, 394] on button "Zoom in" at bounding box center [789, 425] width 24 height 24
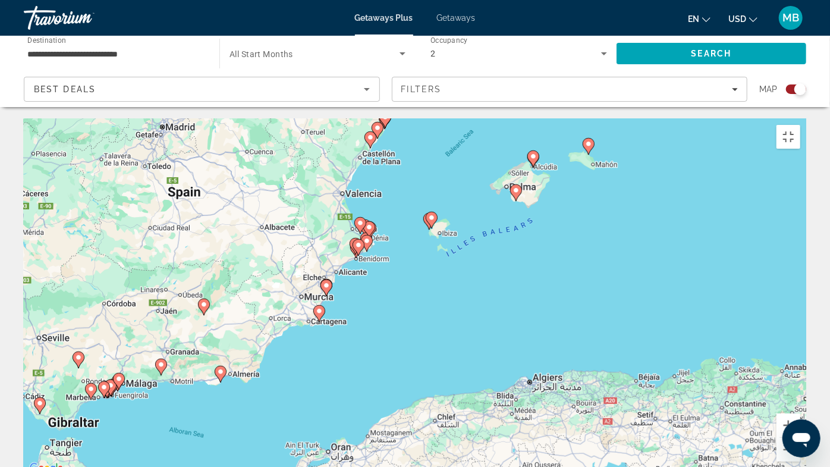
drag, startPoint x: 445, startPoint y: 193, endPoint x: 641, endPoint y: 172, distance: 196.8
click at [641, 172] on div "To activate drag with keyboard, press Alt + Enter. Once in keyboard drag state,…" at bounding box center [415, 297] width 783 height 357
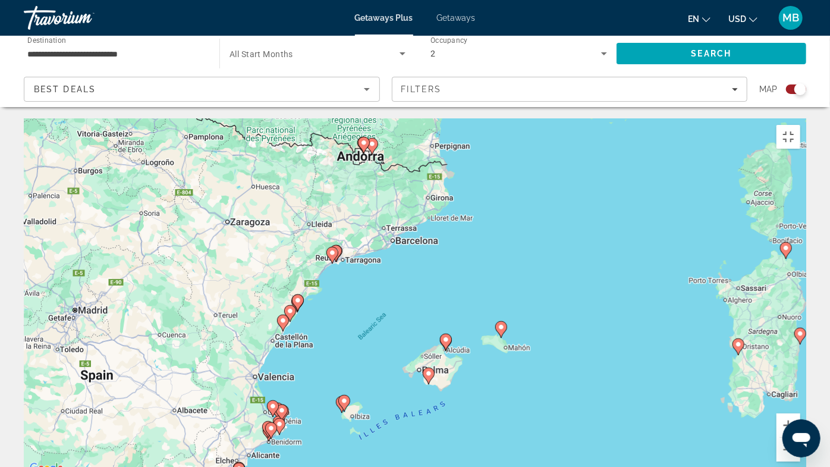
drag, startPoint x: 441, startPoint y: 198, endPoint x: 352, endPoint y: 382, distance: 204.0
click at [352, 382] on div "To activate drag with keyboard, press Alt + Enter. Once in keyboard drag state,…" at bounding box center [415, 297] width 783 height 357
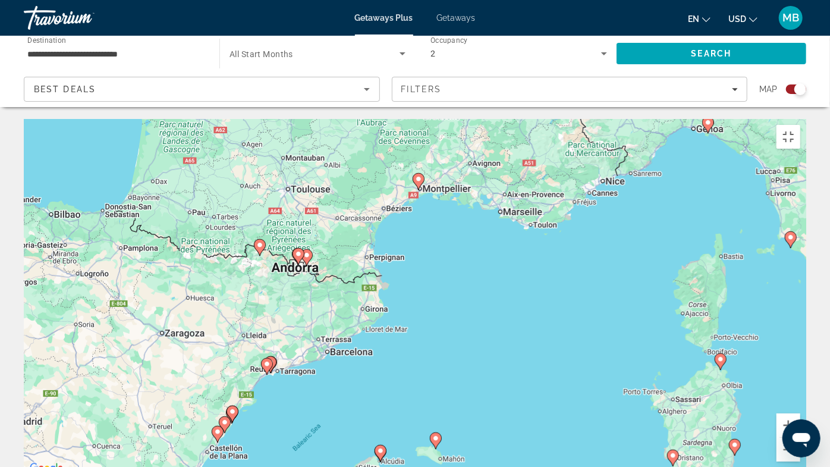
drag, startPoint x: 401, startPoint y: 248, endPoint x: 312, endPoint y: 388, distance: 166.0
click at [312, 393] on div "To activate drag with keyboard, press Alt + Enter. Once in keyboard drag state,…" at bounding box center [415, 297] width 783 height 357
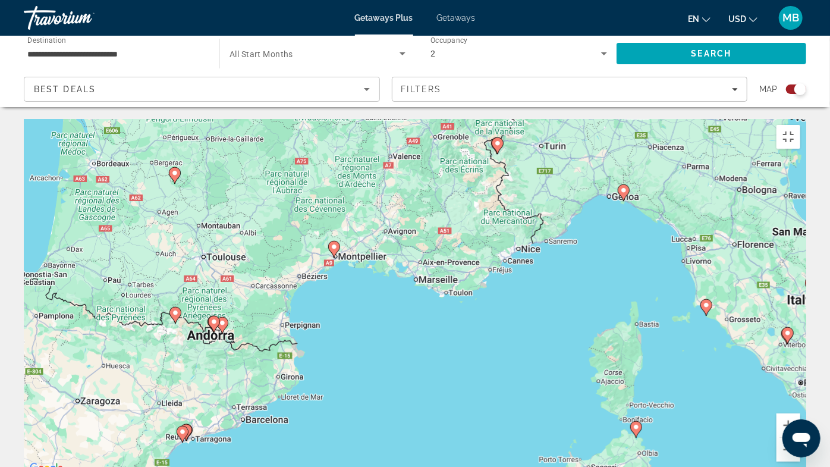
drag, startPoint x: 422, startPoint y: 271, endPoint x: 313, endPoint y: 320, distance: 119.8
click at [314, 323] on div "To activate drag with keyboard, press Alt + Enter. Once in keyboard drag state,…" at bounding box center [415, 297] width 783 height 357
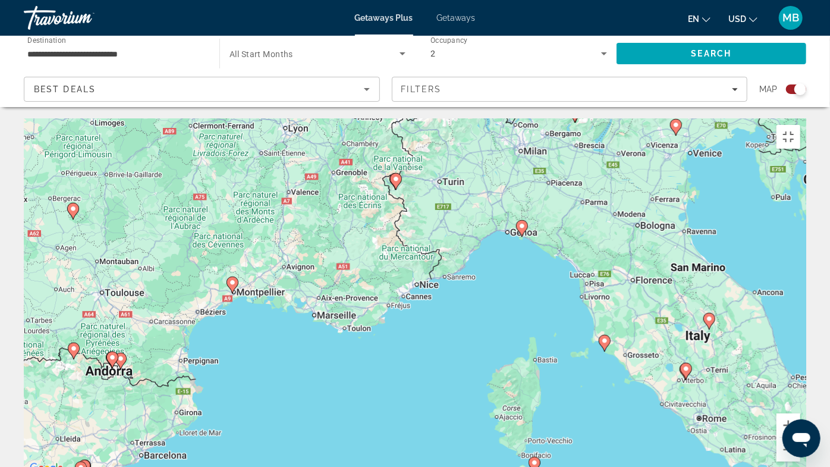
drag, startPoint x: 414, startPoint y: 290, endPoint x: 312, endPoint y: 291, distance: 102.3
click at [312, 291] on div "To activate drag with keyboard, press Alt + Enter. Once in keyboard drag state,…" at bounding box center [415, 297] width 783 height 357
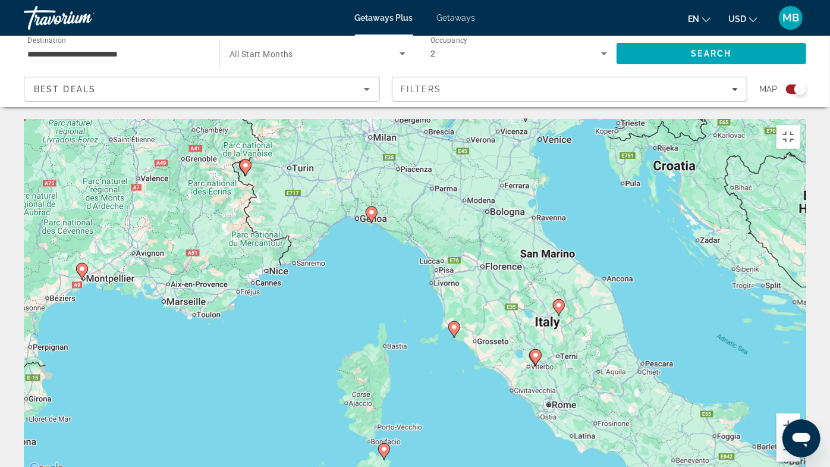
drag, startPoint x: 450, startPoint y: 367, endPoint x: 368, endPoint y: 310, distance: 100.0
click at [372, 310] on div "To activate drag with keyboard, press Alt + Enter. Once in keyboard drag state,…" at bounding box center [415, 297] width 783 height 357
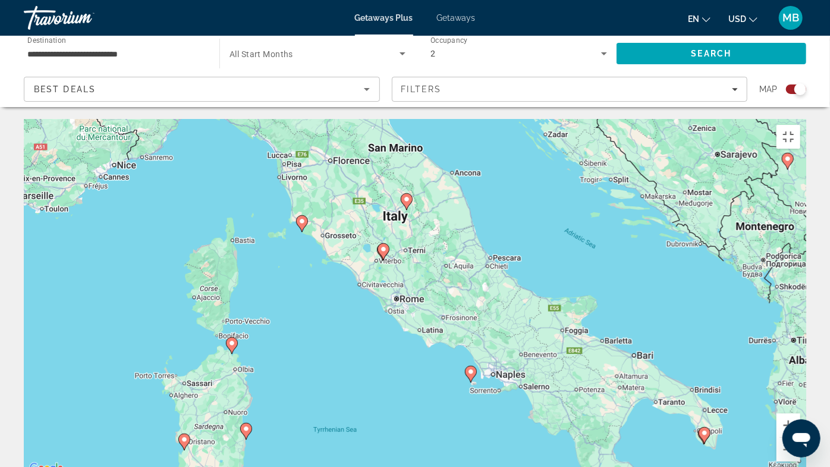
drag, startPoint x: 403, startPoint y: 325, endPoint x: 307, endPoint y: 311, distance: 96.2
click at [310, 312] on div "To activate drag with keyboard, press Alt + Enter. Once in keyboard drag state,…" at bounding box center [415, 297] width 783 height 357
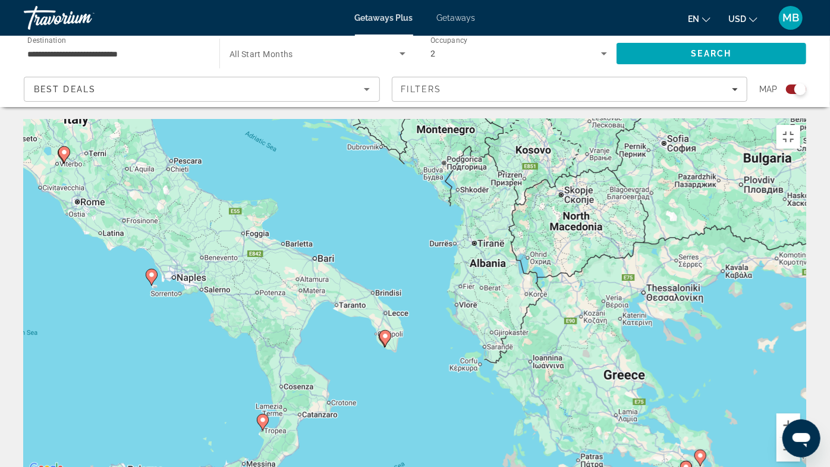
drag, startPoint x: 314, startPoint y: 344, endPoint x: 191, endPoint y: 279, distance: 138.6
click at [191, 279] on div "To activate drag with keyboard, press Alt + Enter. Once in keyboard drag state,…" at bounding box center [415, 297] width 783 height 357
click at [800, 394] on button "Zoom out" at bounding box center [789, 450] width 24 height 24
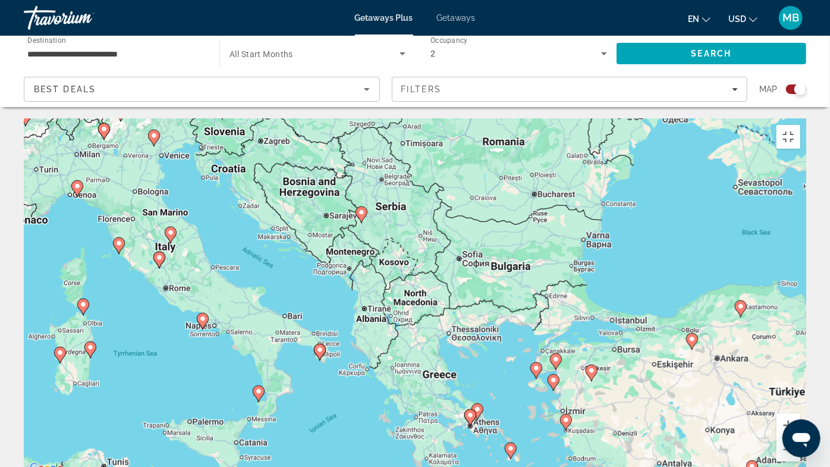
drag, startPoint x: 769, startPoint y: 428, endPoint x: 689, endPoint y: 466, distance: 88.6
click at [689, 394] on div "To activate drag with keyboard, press Alt + Enter. Once in keyboard drag state,…" at bounding box center [415, 297] width 783 height 357
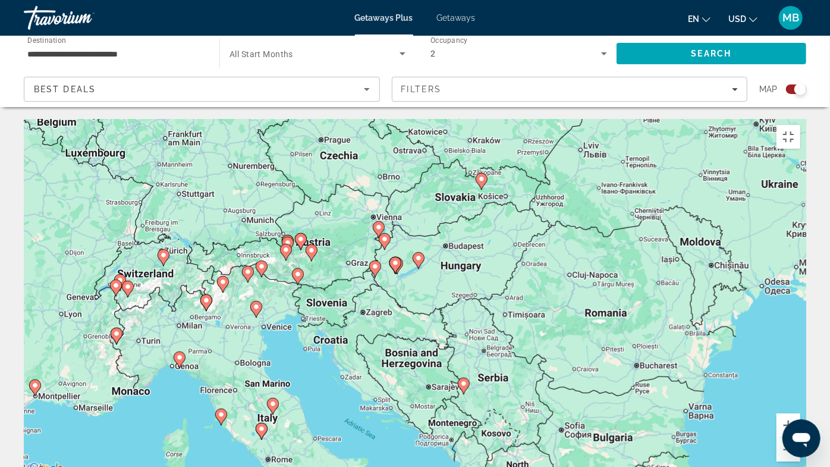
drag, startPoint x: 310, startPoint y: 185, endPoint x: 412, endPoint y: 360, distance: 202.2
click at [412, 360] on div "To activate drag with keyboard, press Alt + Enter. Once in keyboard drag state,…" at bounding box center [415, 297] width 783 height 357
click at [800, 394] on button "Zoom in" at bounding box center [789, 425] width 24 height 24
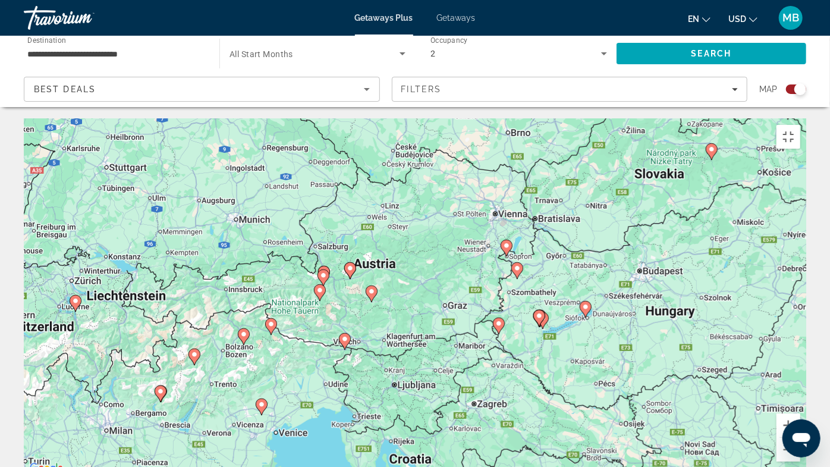
drag, startPoint x: 514, startPoint y: 219, endPoint x: 677, endPoint y: 298, distance: 181.6
click at [677, 298] on div "To activate drag with keyboard, press Alt + Enter. Once in keyboard drag state,…" at bounding box center [415, 297] width 783 height 357
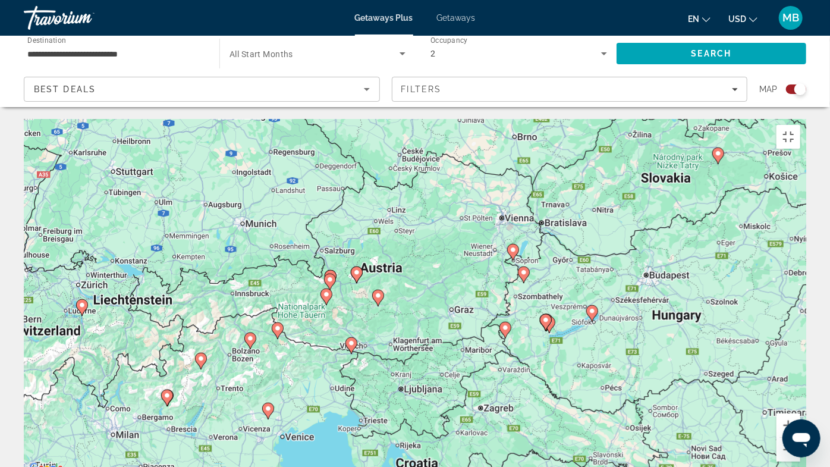
drag, startPoint x: 577, startPoint y: 287, endPoint x: 585, endPoint y: 291, distance: 9.3
click at [585, 291] on div "To activate drag with keyboard, press Alt + Enter. Once in keyboard drag state,…" at bounding box center [415, 297] width 783 height 357
click at [378, 290] on icon "Main content" at bounding box center [378, 297] width 11 height 15
type input "**********"
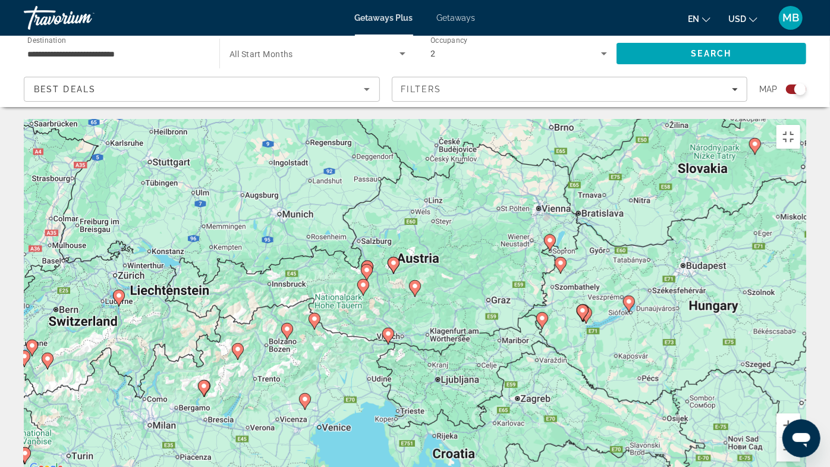
click at [397, 259] on image "Main content" at bounding box center [393, 262] width 7 height 7
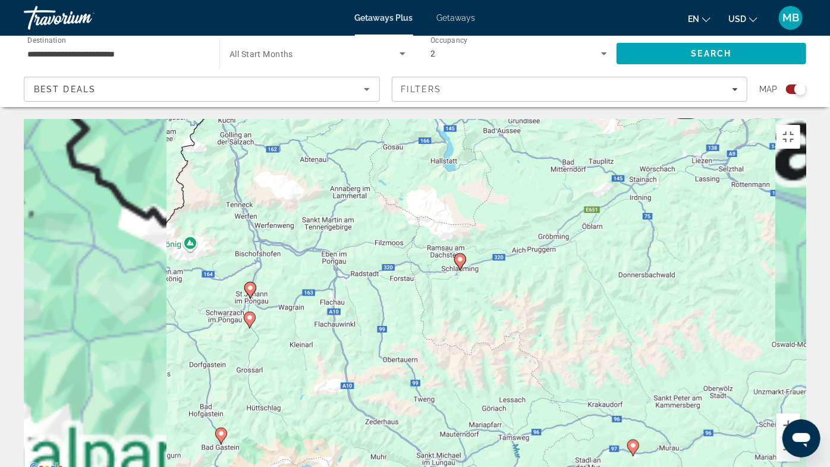
drag, startPoint x: 331, startPoint y: 310, endPoint x: 527, endPoint y: 150, distance: 252.7
click at [527, 150] on div "To navigate, press the arrow keys. To activate drag with keyboard, press Alt + …" at bounding box center [415, 297] width 783 height 357
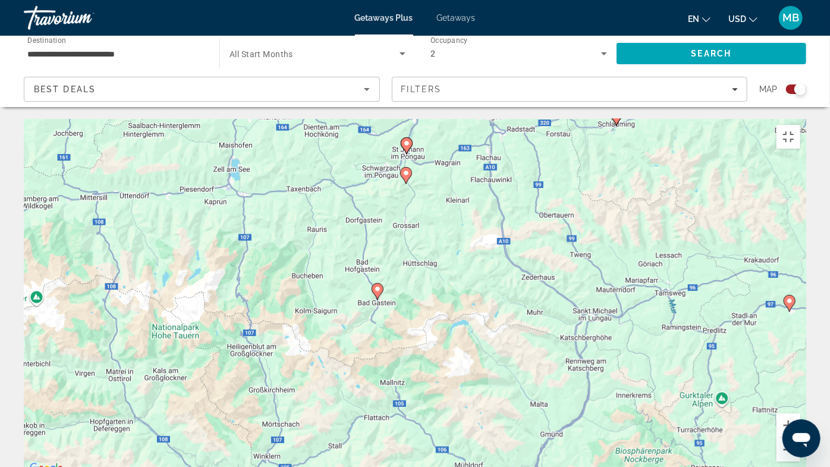
click at [800, 394] on button "Zoom out" at bounding box center [789, 450] width 24 height 24
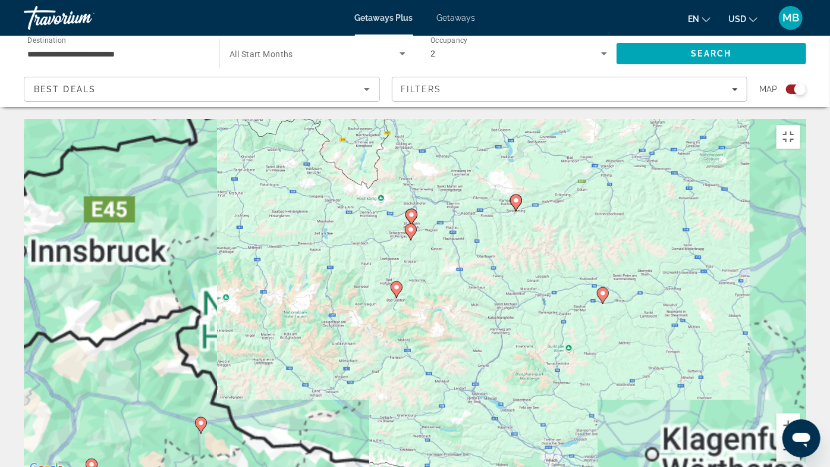
click at [800, 394] on button "Zoom out" at bounding box center [789, 450] width 24 height 24
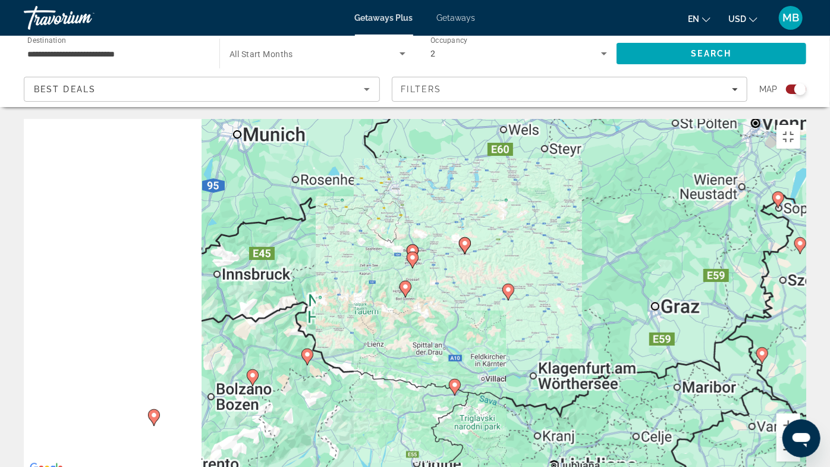
click at [800, 394] on button "Zoom out" at bounding box center [789, 450] width 24 height 24
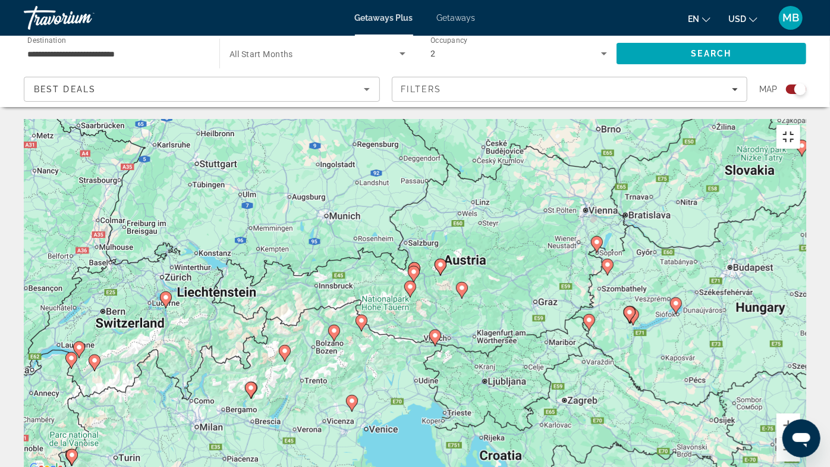
click at [800, 125] on button "Toggle fullscreen view" at bounding box center [789, 137] width 24 height 24
